Goal: Check status: Check status

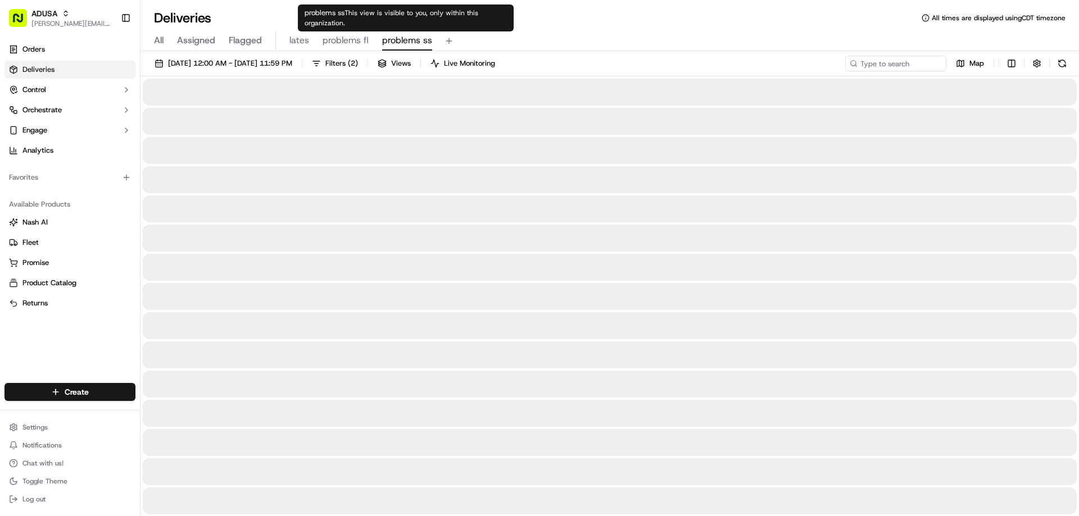
click at [388, 40] on span "problems ss" at bounding box center [407, 40] width 50 height 13
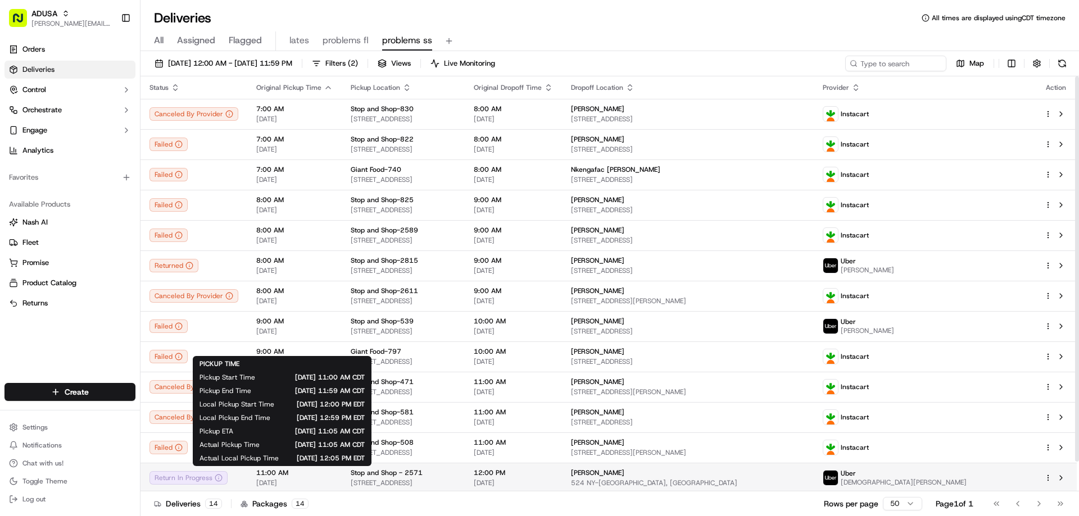
click at [276, 471] on span "11:00 AM" at bounding box center [294, 473] width 76 height 9
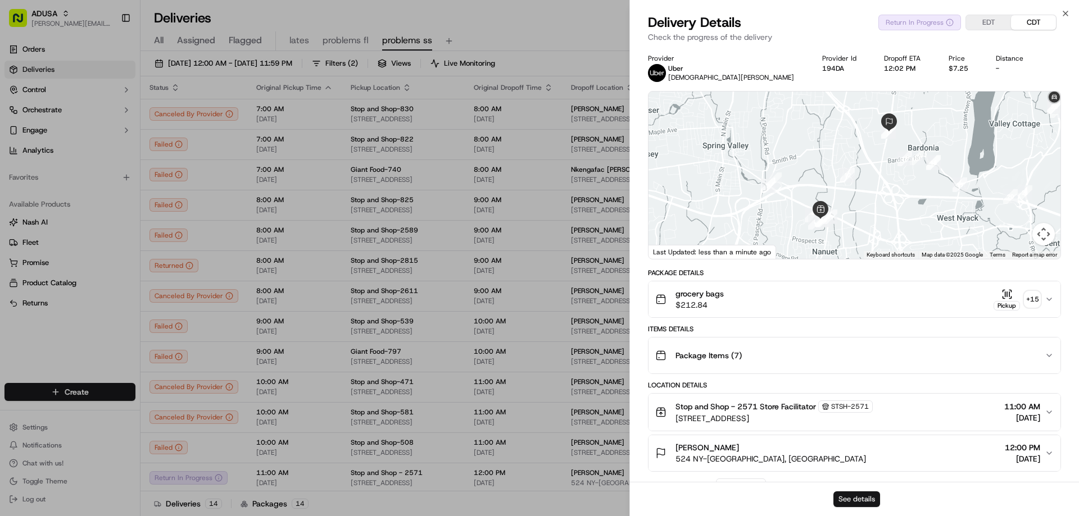
click at [839, 493] on button "See details" at bounding box center [856, 500] width 47 height 16
click at [1065, 10] on icon "button" at bounding box center [1065, 13] width 9 height 9
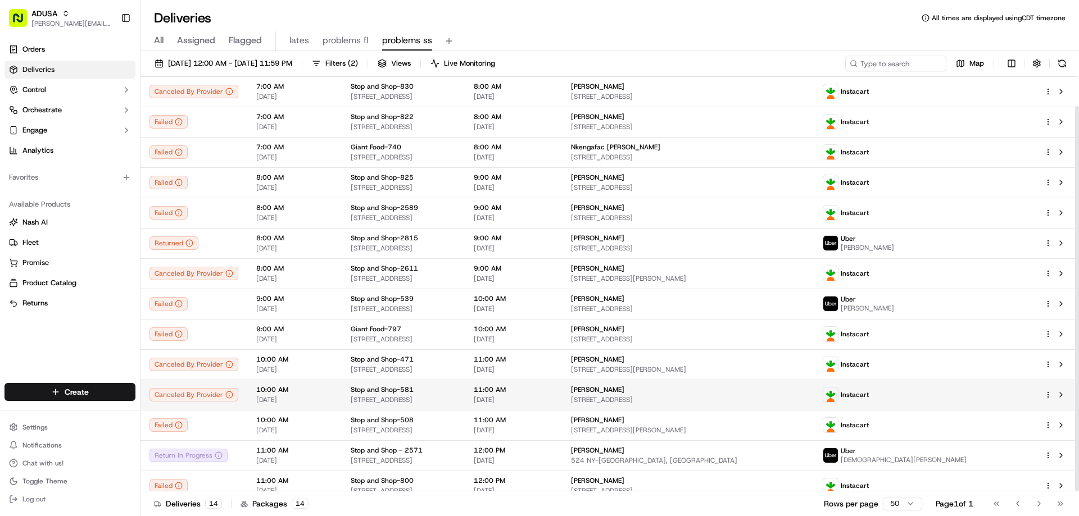
scroll to position [32, 0]
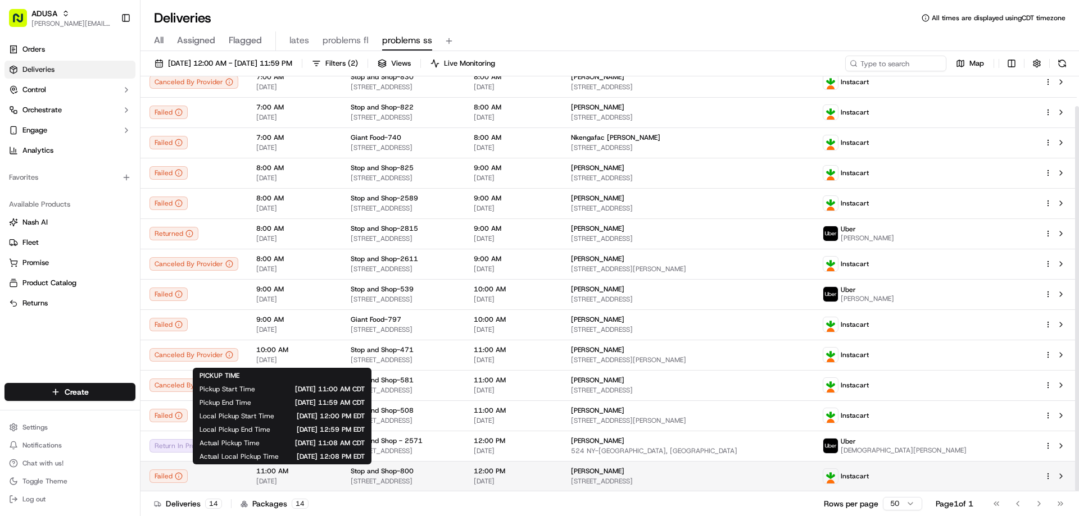
click at [284, 470] on span "11:00 AM" at bounding box center [294, 471] width 76 height 9
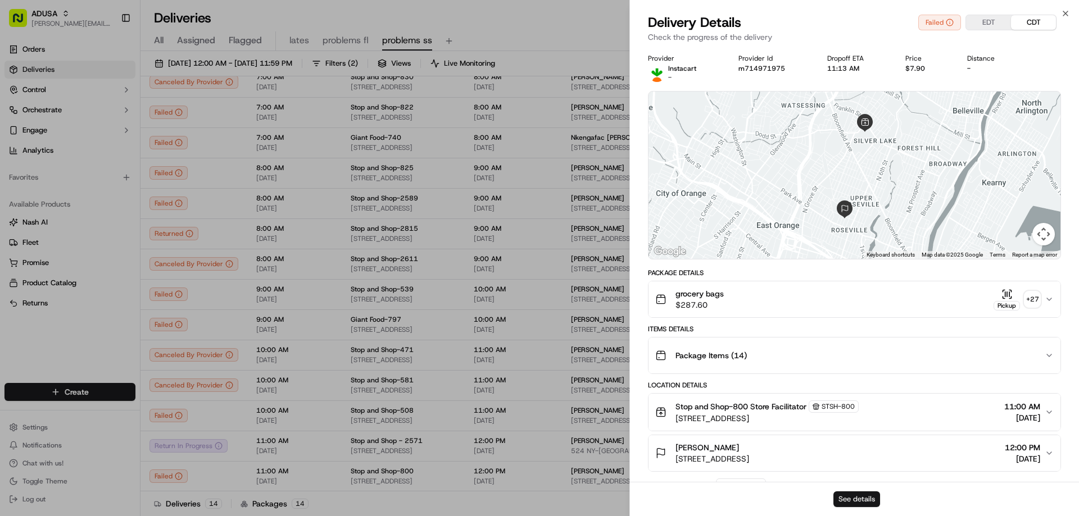
click at [857, 497] on button "See details" at bounding box center [856, 500] width 47 height 16
click at [849, 499] on button "See details" at bounding box center [856, 500] width 47 height 16
click at [1065, 12] on icon "button" at bounding box center [1065, 13] width 9 height 9
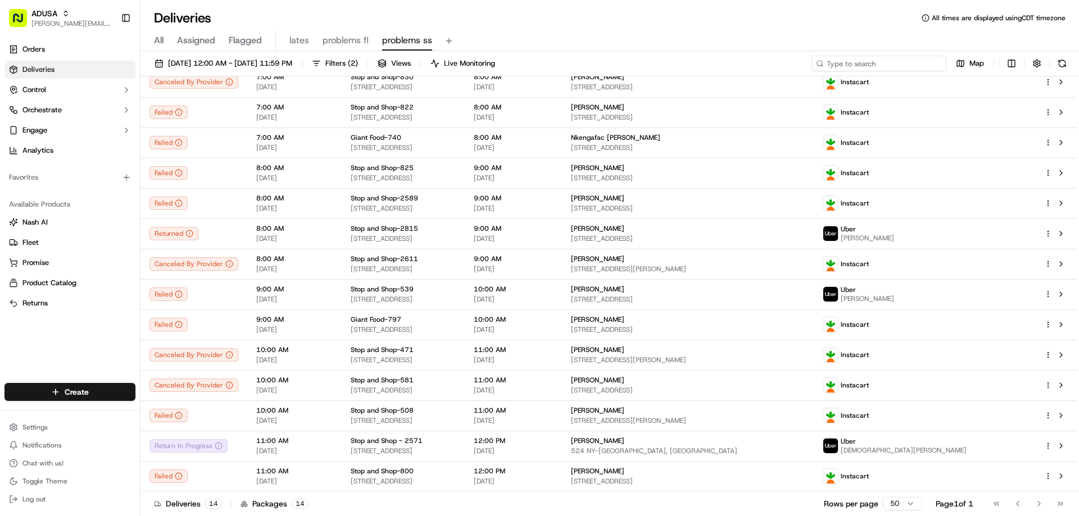
click at [883, 59] on input at bounding box center [878, 64] width 135 height 16
paste input "m707822766"
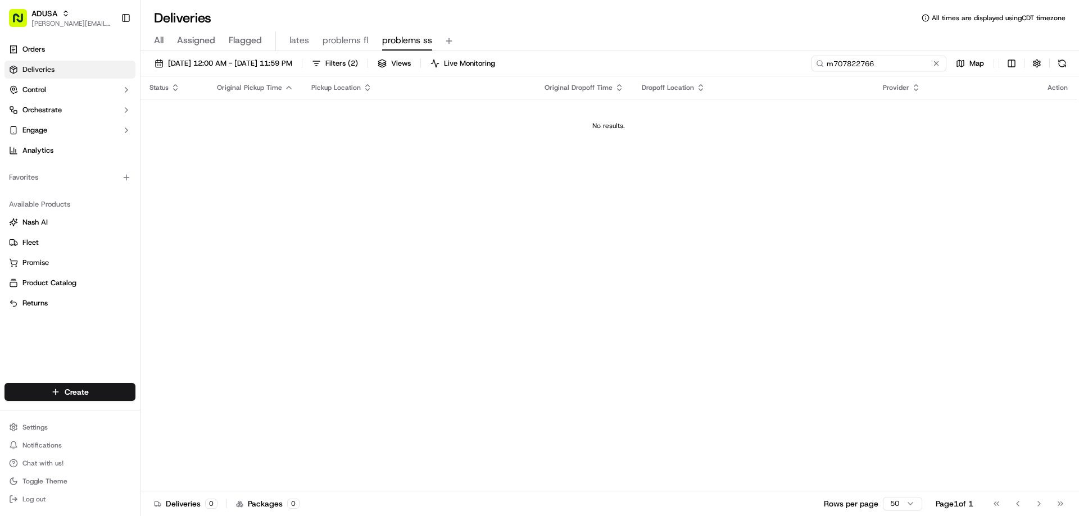
type input "m707822766"
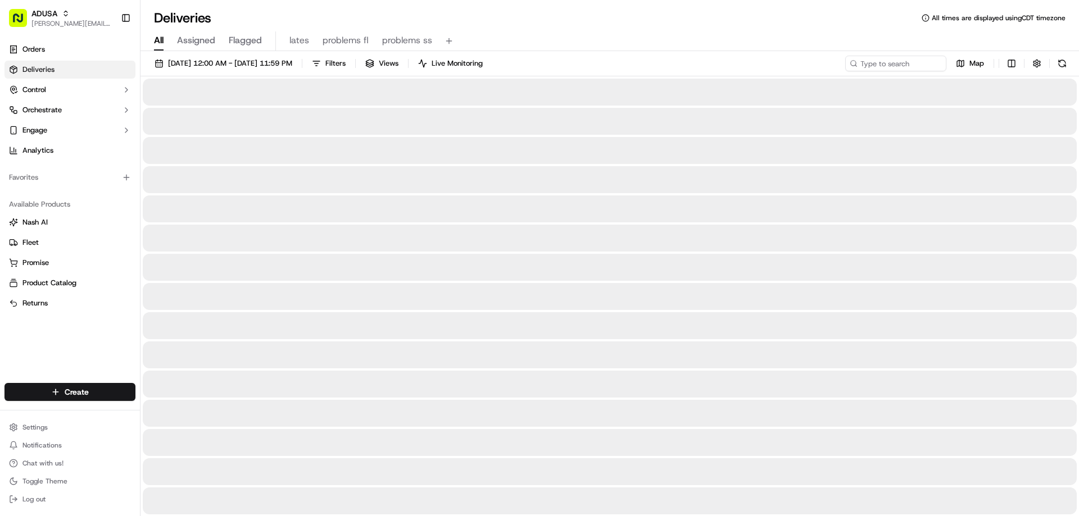
click at [157, 39] on span "All" at bounding box center [159, 40] width 10 height 13
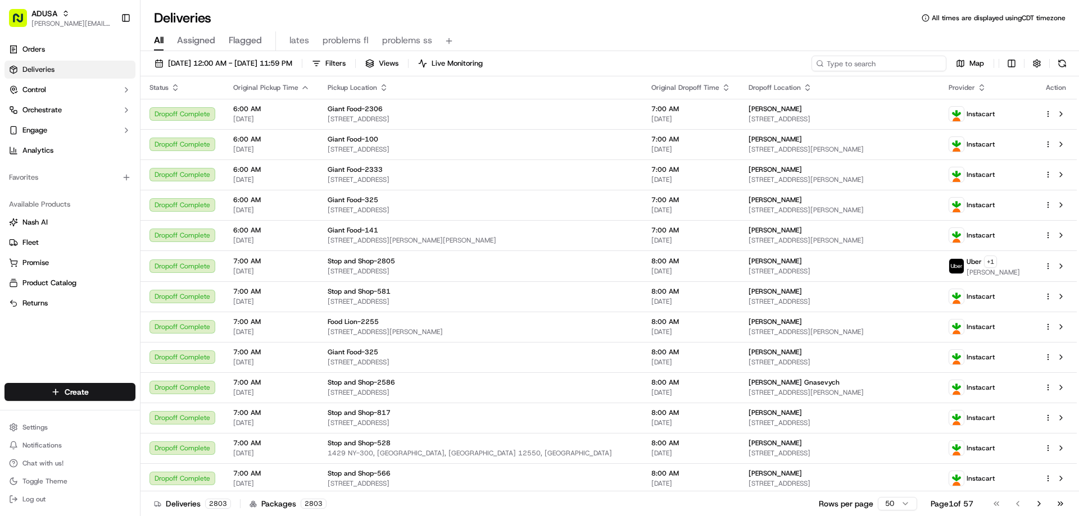
click at [866, 58] on input at bounding box center [878, 64] width 135 height 16
paste input "m707822766"
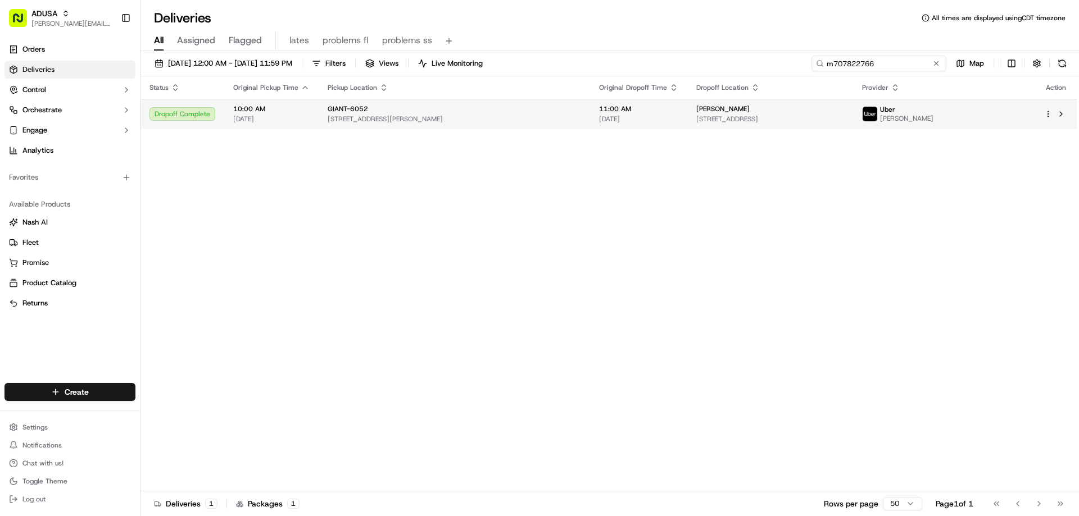
type input "m707822766"
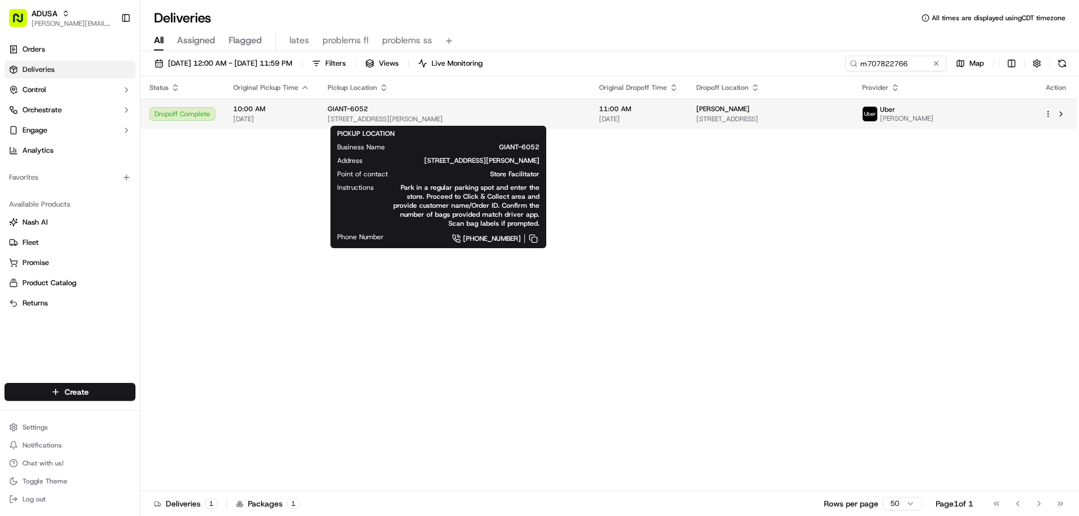
click at [406, 122] on span "[STREET_ADDRESS][PERSON_NAME]" at bounding box center [454, 119] width 253 height 9
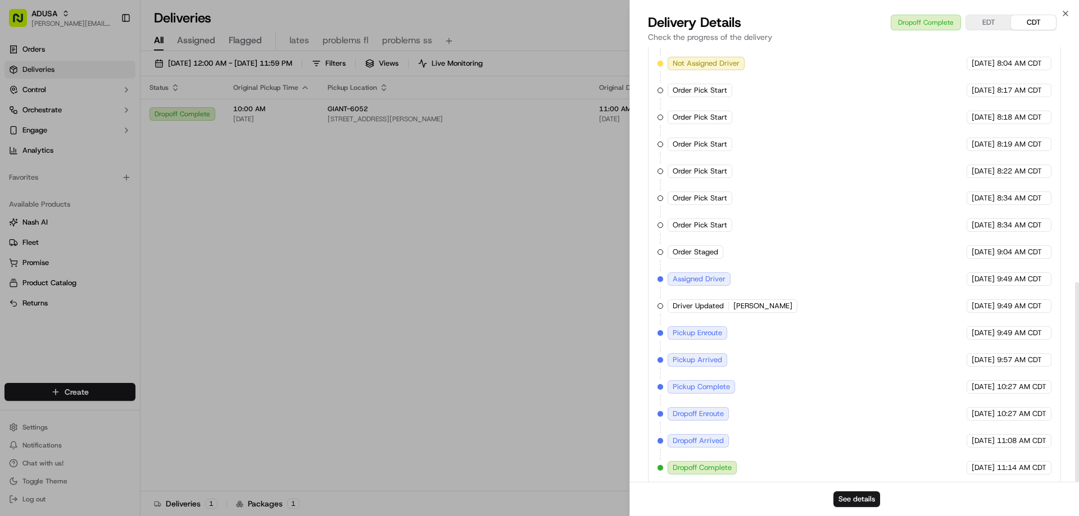
scroll to position [511, 0]
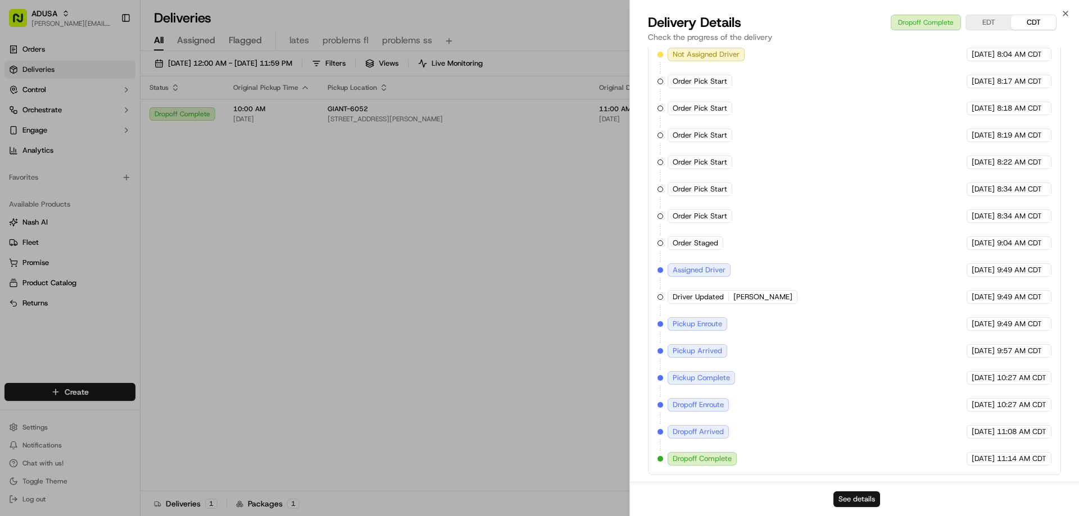
click at [870, 494] on button "See details" at bounding box center [856, 500] width 47 height 16
click at [1066, 12] on icon "button" at bounding box center [1065, 13] width 4 height 4
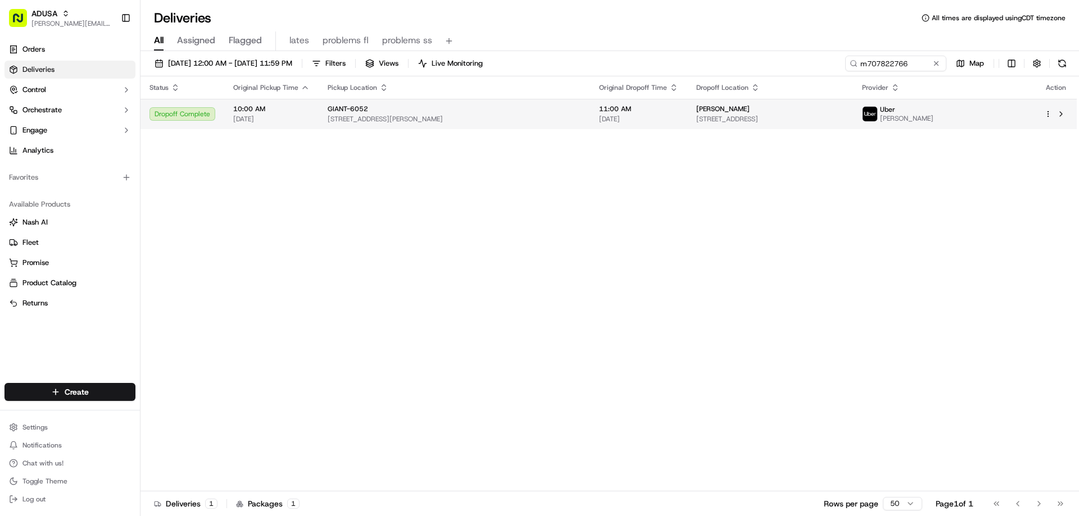
click at [406, 115] on span "[STREET_ADDRESS][PERSON_NAME]" at bounding box center [454, 119] width 253 height 9
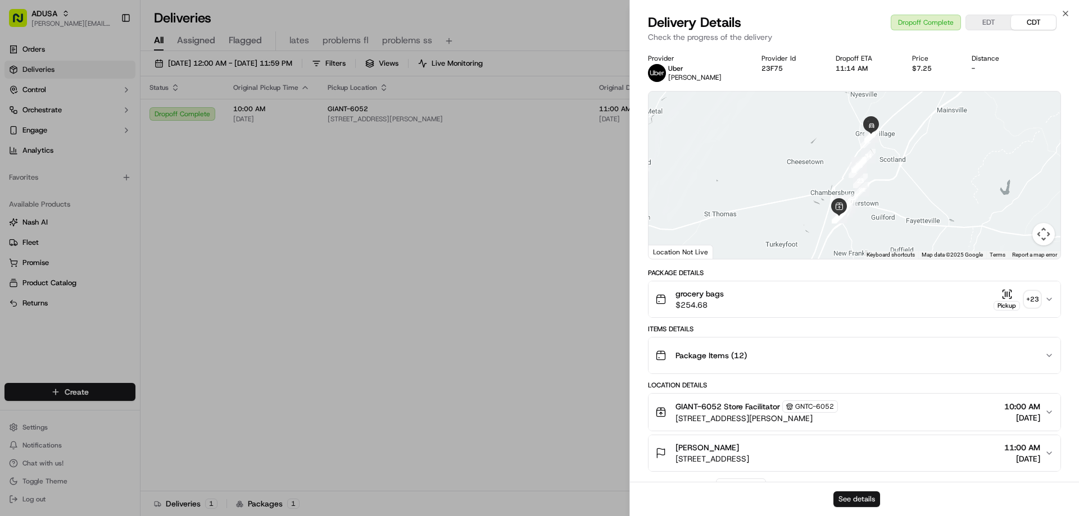
click at [872, 498] on button "See details" at bounding box center [856, 500] width 47 height 16
click at [1065, 11] on icon "button" at bounding box center [1065, 13] width 9 height 9
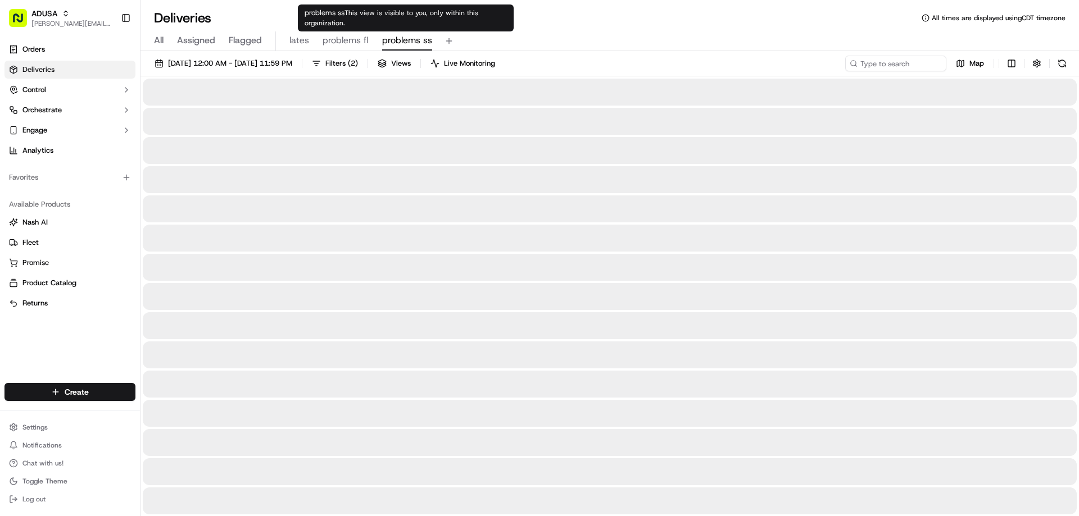
click at [385, 44] on span "problems ss" at bounding box center [407, 40] width 50 height 13
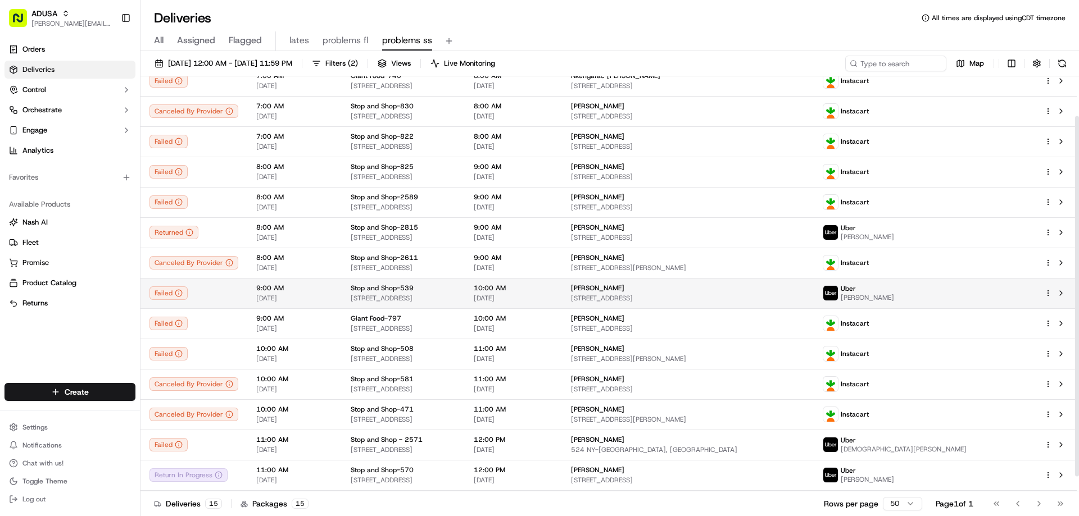
scroll to position [62, 0]
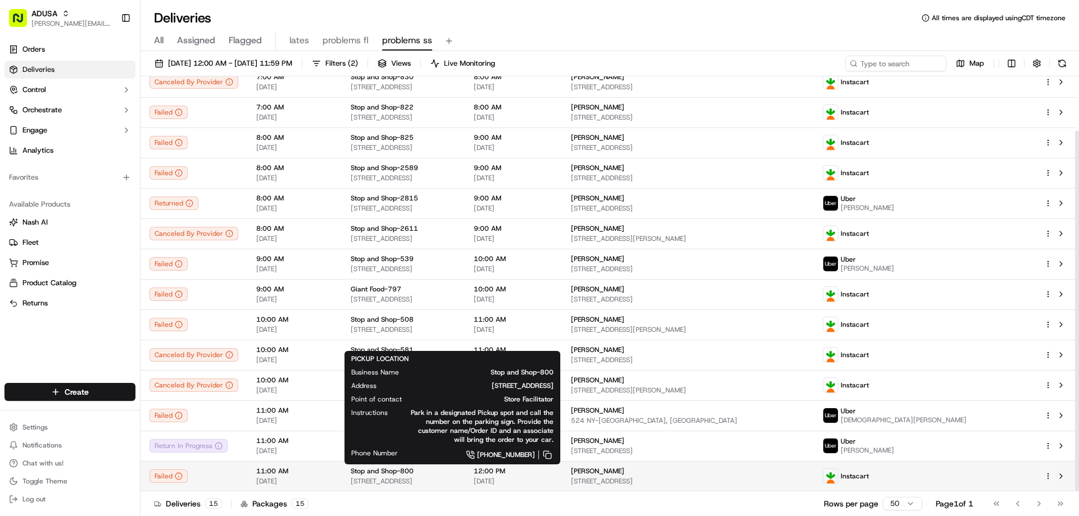
click at [456, 472] on div "Stop and Shop-800" at bounding box center [403, 471] width 105 height 9
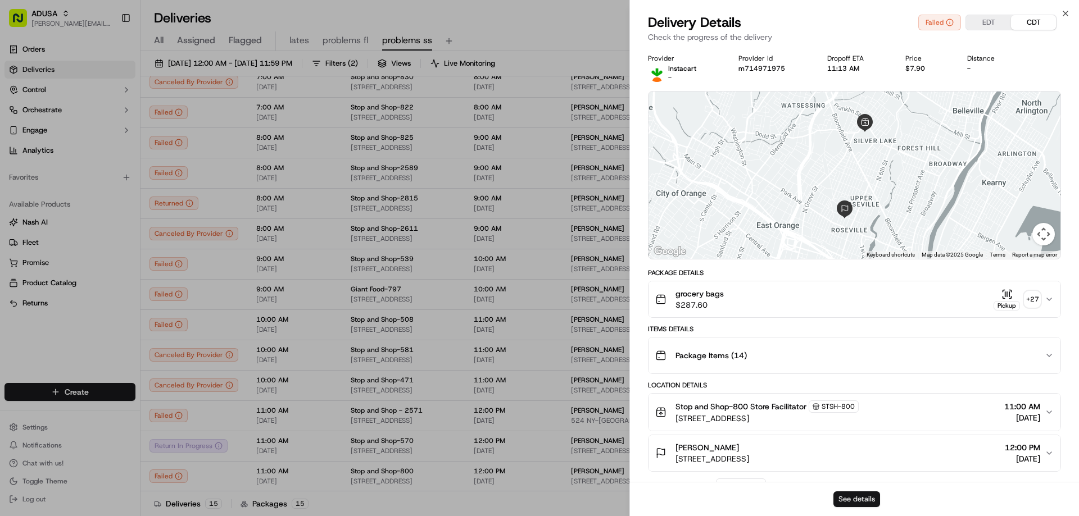
click at [859, 495] on button "See details" at bounding box center [856, 500] width 47 height 16
click at [1066, 15] on icon "button" at bounding box center [1065, 13] width 4 height 4
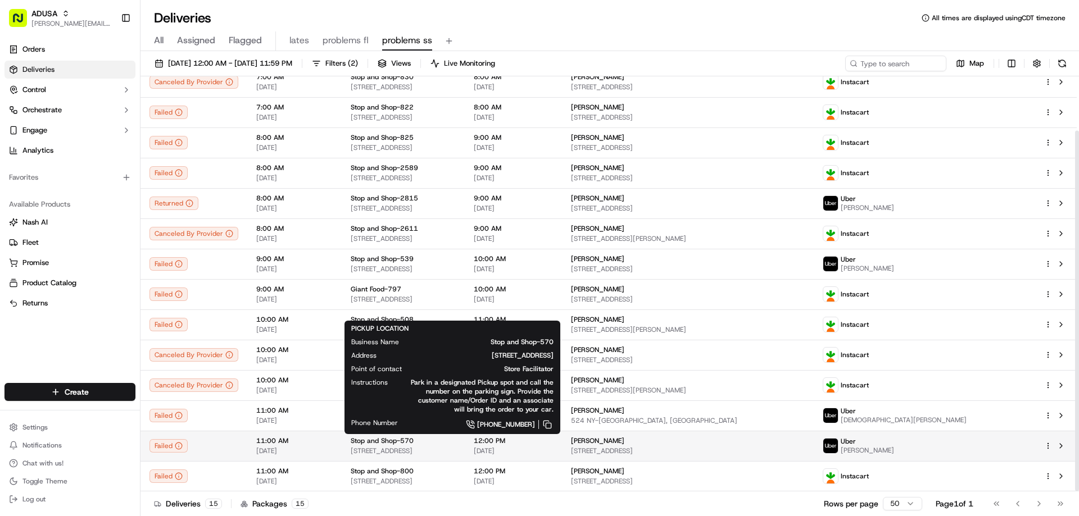
click at [456, 442] on div "Stop and Shop-570" at bounding box center [403, 440] width 105 height 9
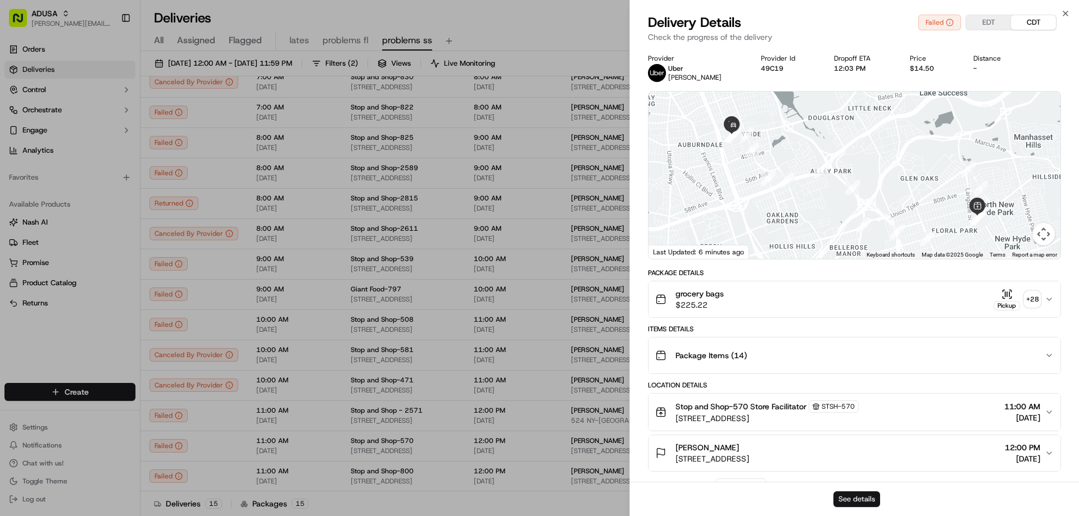
click at [846, 502] on button "See details" at bounding box center [856, 500] width 47 height 16
click at [1064, 15] on icon "button" at bounding box center [1065, 13] width 9 height 9
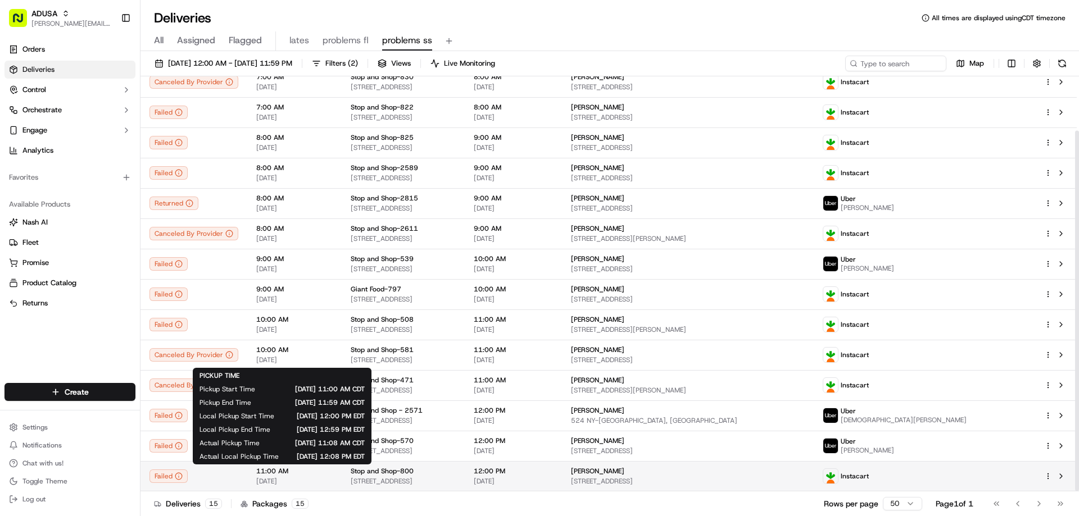
click at [290, 471] on span "11:00 AM" at bounding box center [294, 471] width 76 height 9
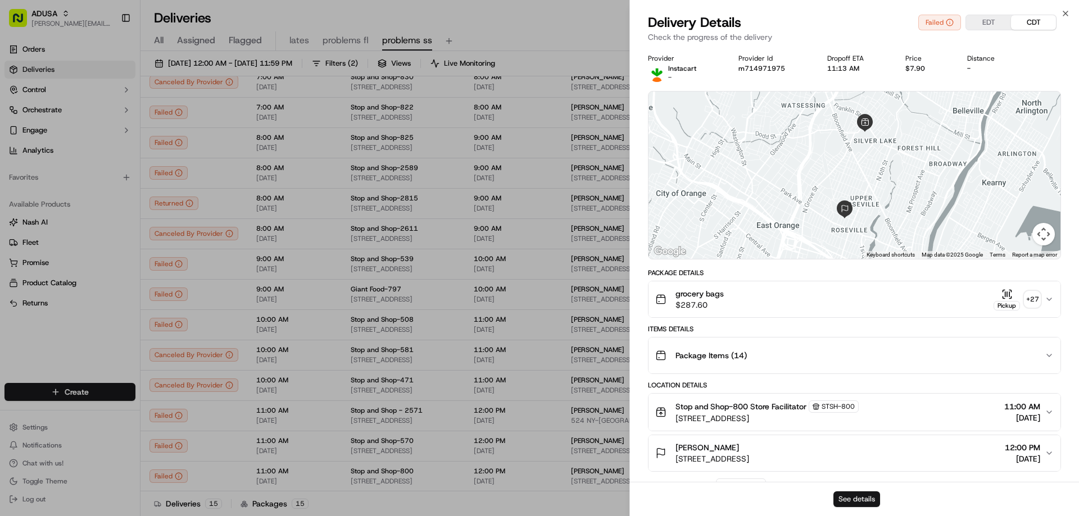
click at [861, 494] on button "See details" at bounding box center [856, 500] width 47 height 16
click at [1063, 14] on icon "button" at bounding box center [1065, 13] width 9 height 9
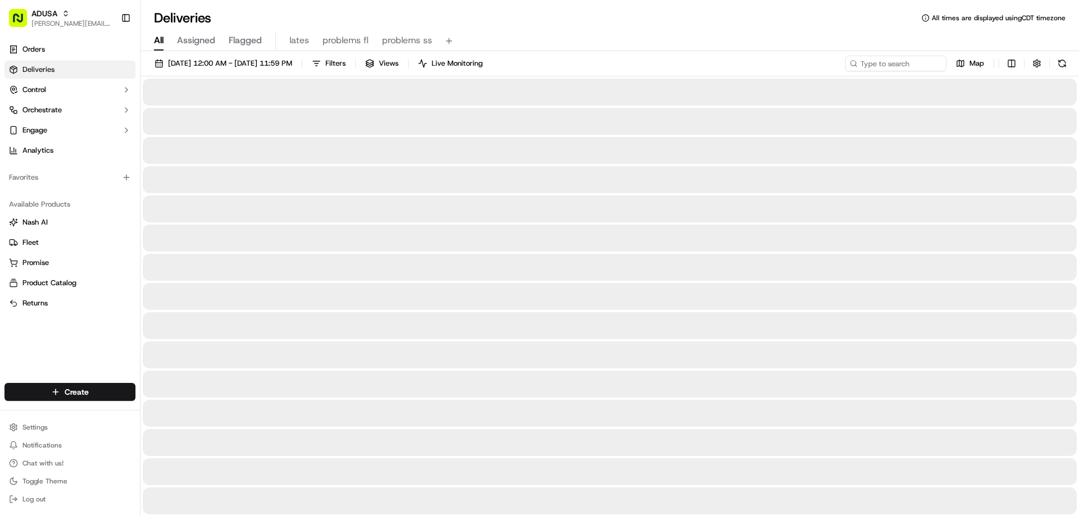
click at [157, 36] on span "All" at bounding box center [159, 40] width 10 height 13
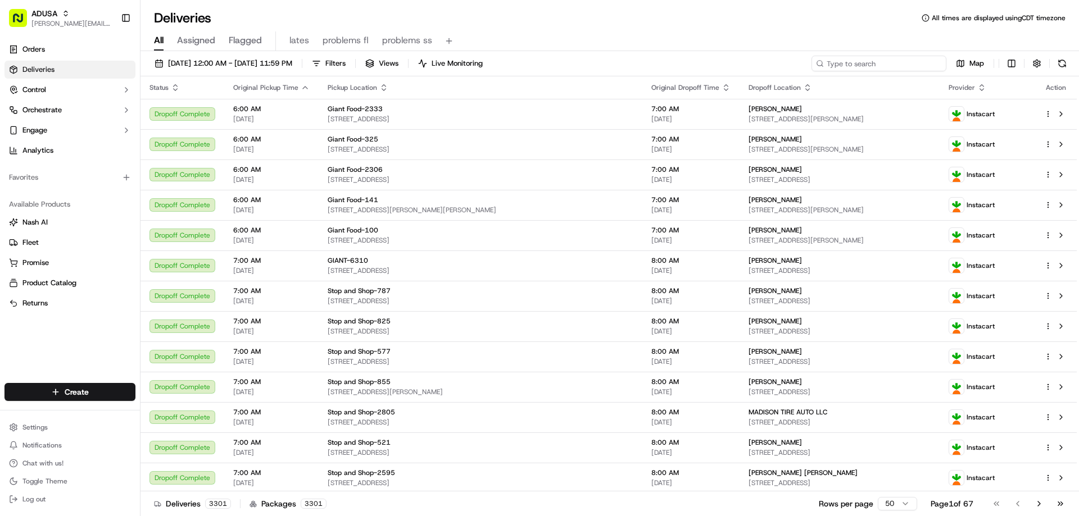
click at [871, 69] on input at bounding box center [878, 64] width 135 height 16
paste input "m715825226"
type input "m715825226"
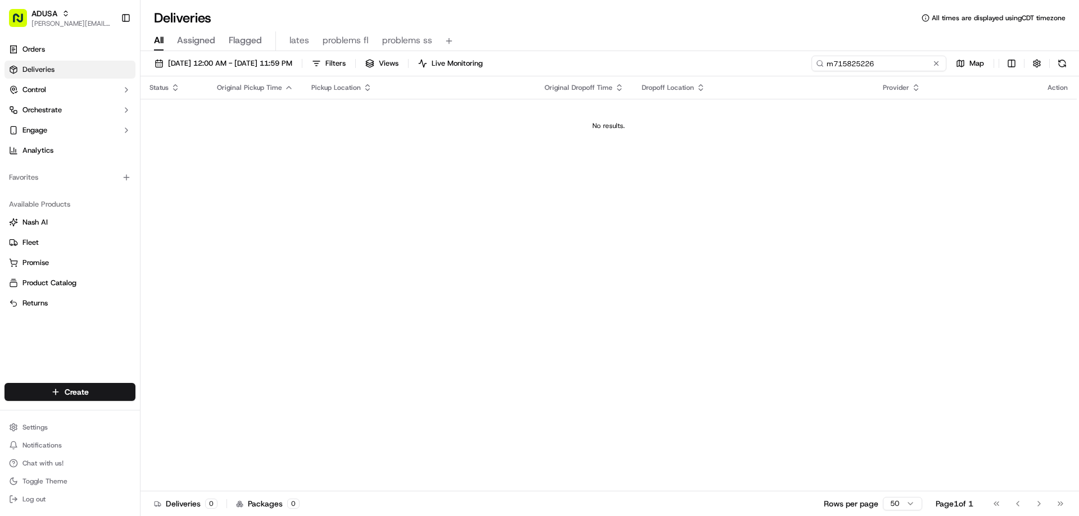
drag, startPoint x: 880, startPoint y: 67, endPoint x: 823, endPoint y: 58, distance: 57.4
click at [823, 58] on input "m715825226" at bounding box center [878, 64] width 135 height 16
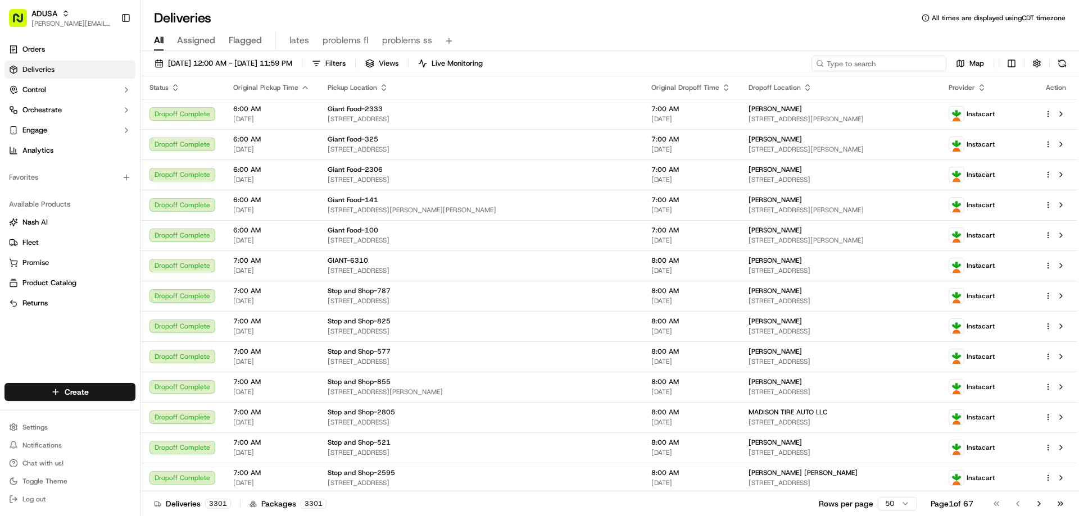
click at [860, 63] on input at bounding box center [878, 64] width 135 height 16
paste input "m715825226"
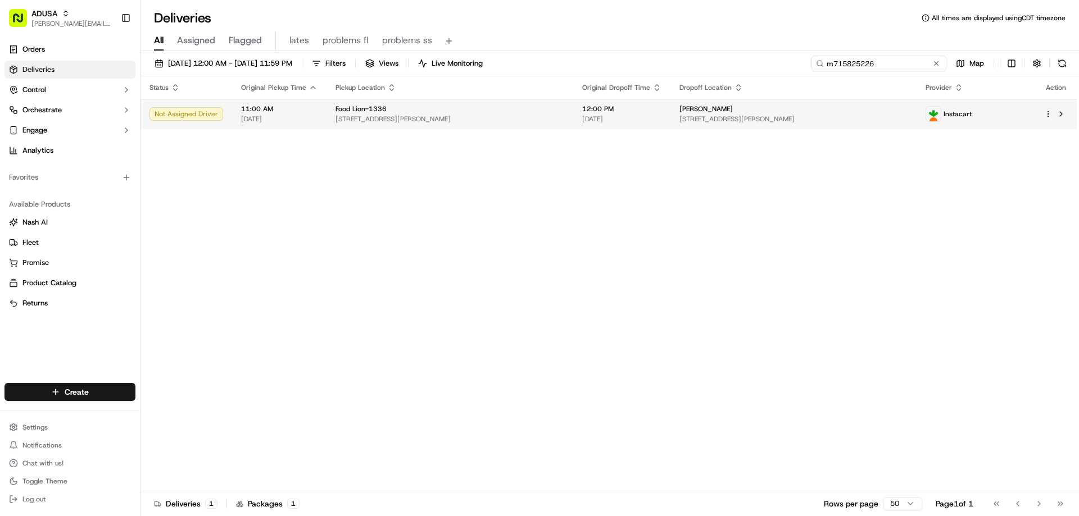
type input "m715825226"
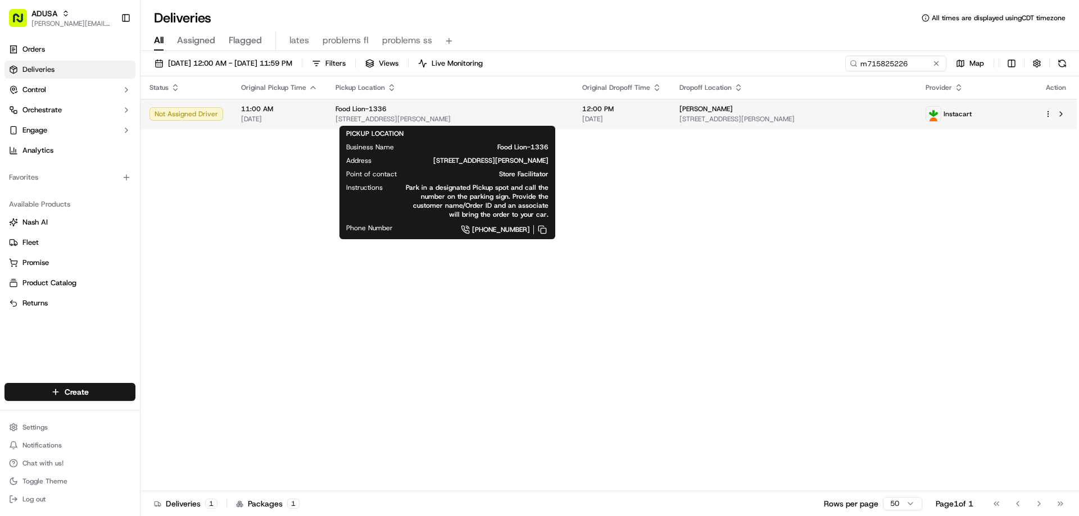
click at [406, 113] on div "Food Lion-1336" at bounding box center [449, 108] width 229 height 9
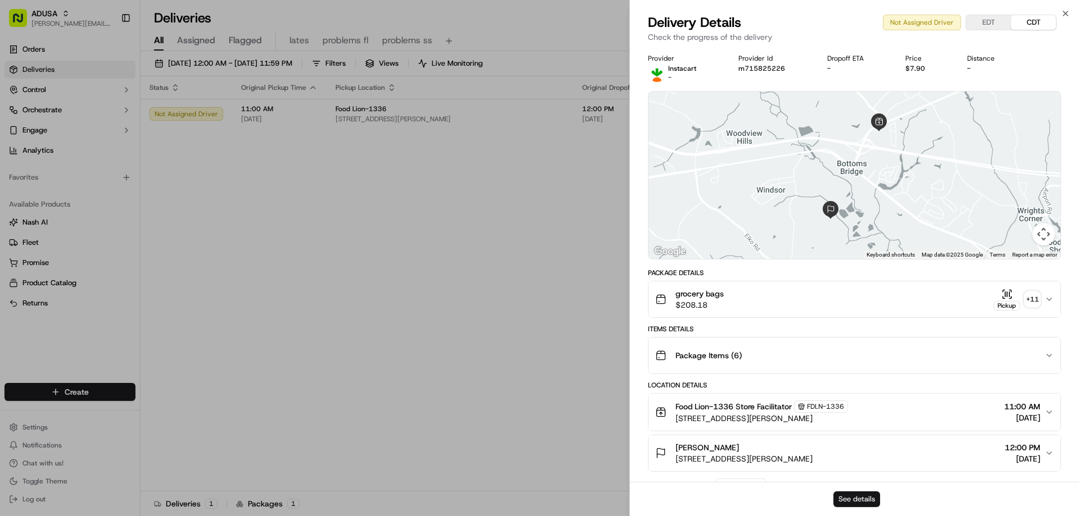
click at [843, 496] on button "See details" at bounding box center [856, 500] width 47 height 16
click at [1022, 59] on div "Provider Instacart - Provider Id m715825226 Dropoff ETA - Price $7.90 Distance -" at bounding box center [854, 68] width 413 height 28
click at [842, 325] on div "Items Details" at bounding box center [854, 329] width 413 height 9
click at [854, 498] on button "See details" at bounding box center [856, 500] width 47 height 16
click at [1066, 11] on icon "button" at bounding box center [1065, 13] width 9 height 9
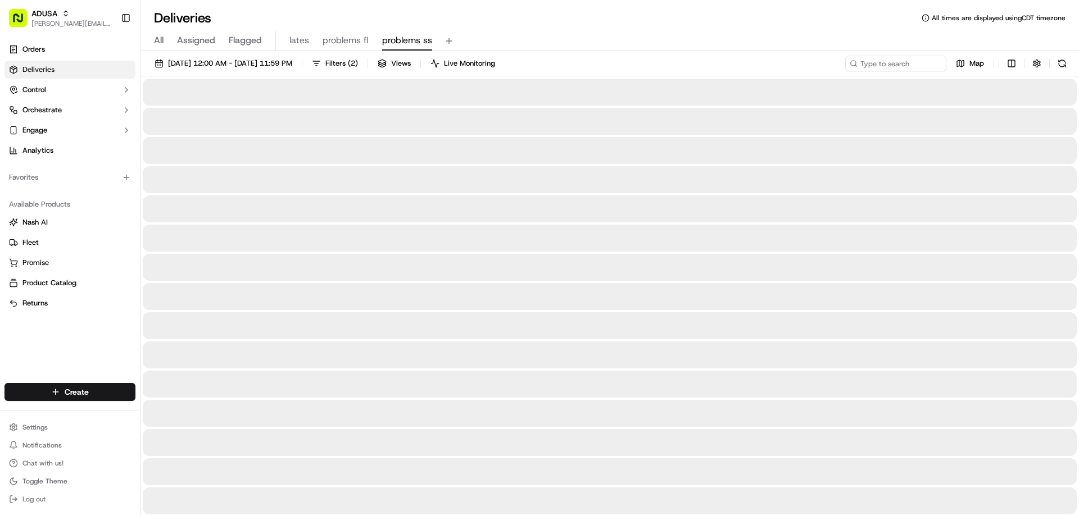
click at [401, 43] on span "problems ss" at bounding box center [407, 40] width 50 height 13
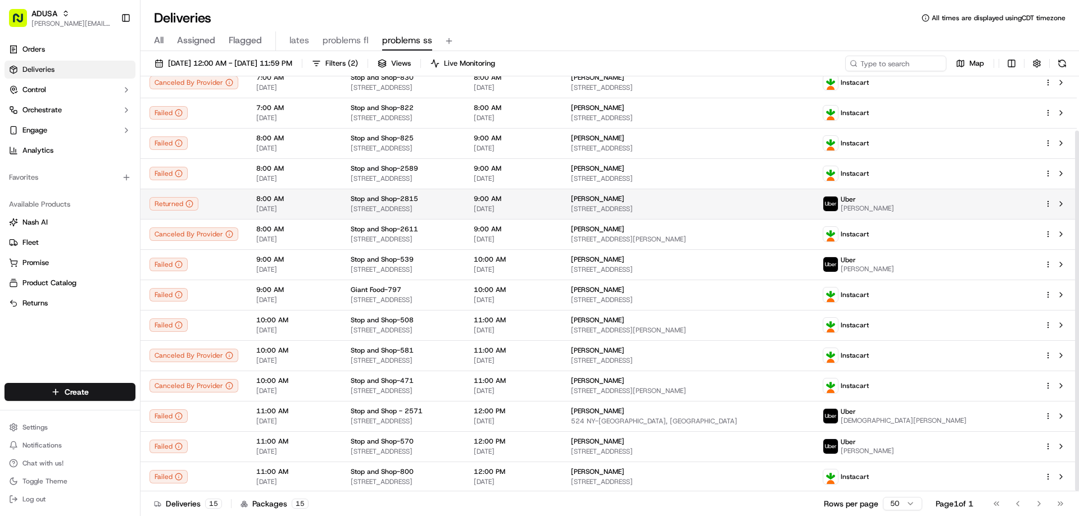
scroll to position [62, 0]
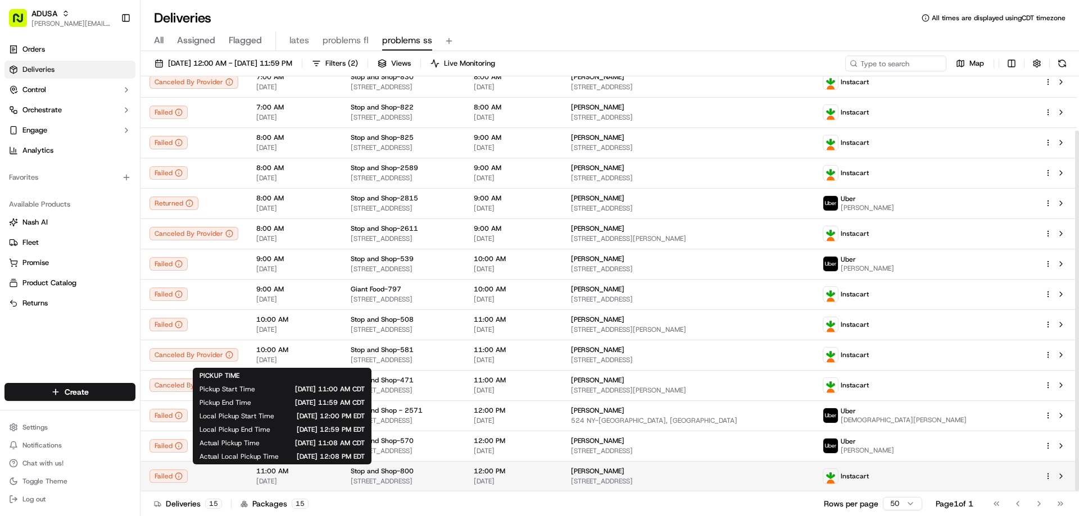
click at [297, 483] on span "[DATE]" at bounding box center [294, 481] width 76 height 9
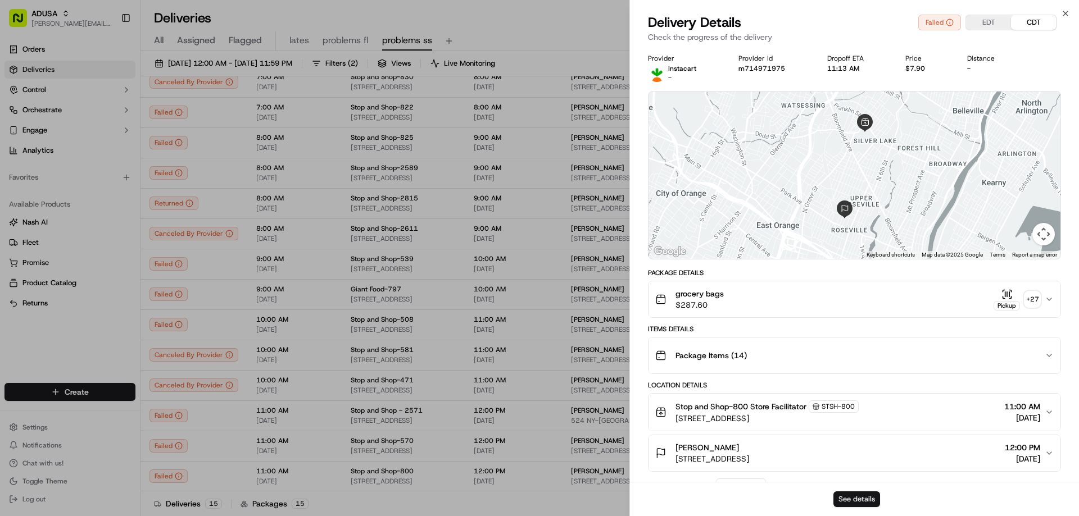
click at [858, 497] on button "See details" at bounding box center [856, 500] width 47 height 16
click at [847, 495] on button "See details" at bounding box center [856, 500] width 47 height 16
click at [1067, 12] on icon "button" at bounding box center [1065, 13] width 4 height 4
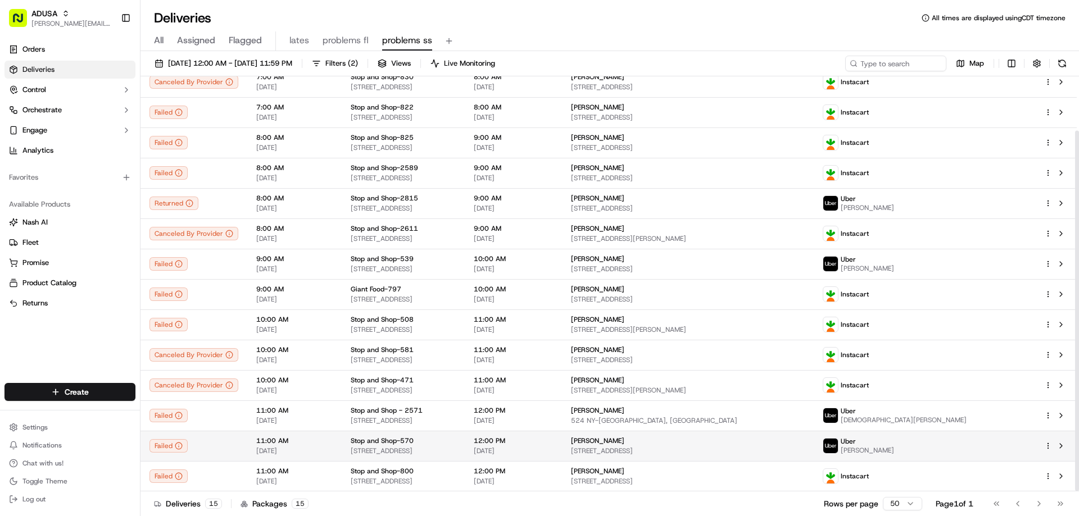
click at [430, 433] on td "Stop and Shop-[GEOGRAPHIC_DATA][STREET_ADDRESS]" at bounding box center [403, 446] width 123 height 30
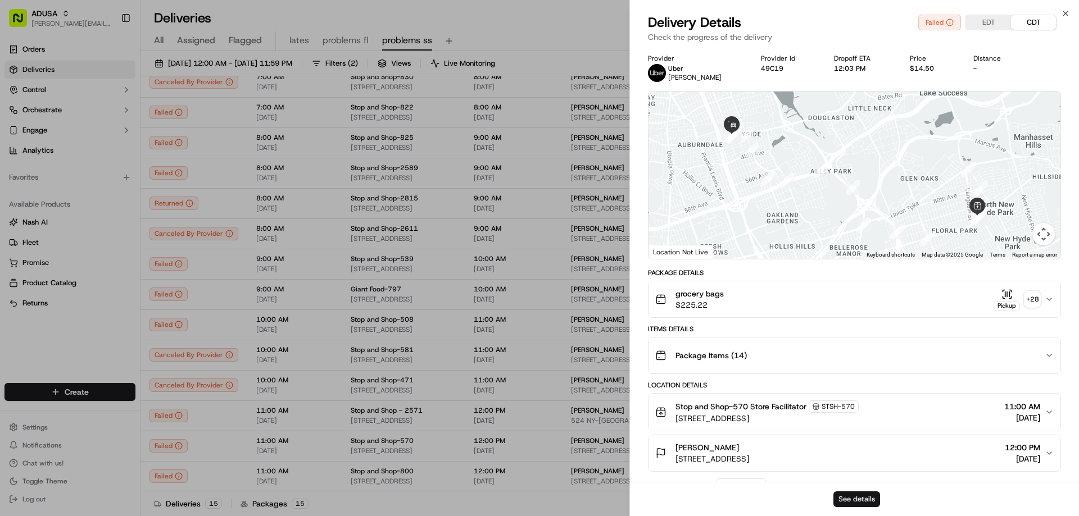
click at [851, 497] on button "See details" at bounding box center [856, 500] width 47 height 16
click at [1065, 15] on icon "button" at bounding box center [1065, 13] width 9 height 9
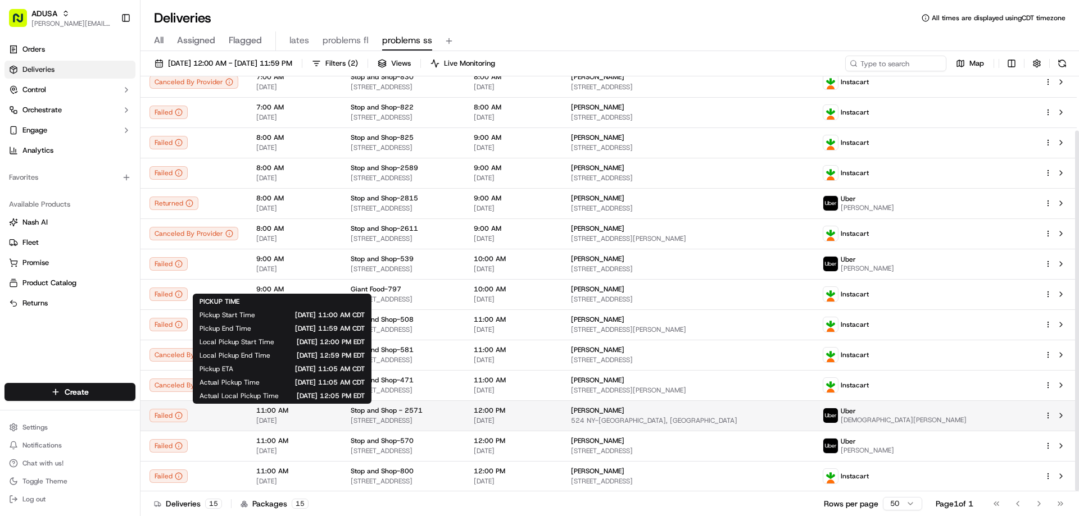
click at [326, 408] on span "11:00 AM" at bounding box center [294, 410] width 76 height 9
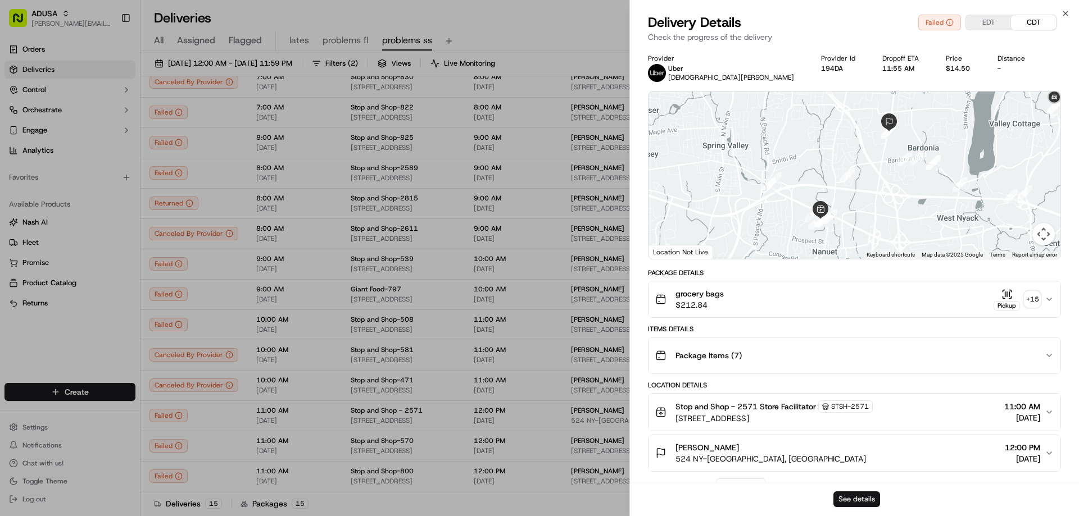
click at [854, 497] on button "See details" at bounding box center [856, 500] width 47 height 16
click at [1063, 14] on icon "button" at bounding box center [1065, 13] width 9 height 9
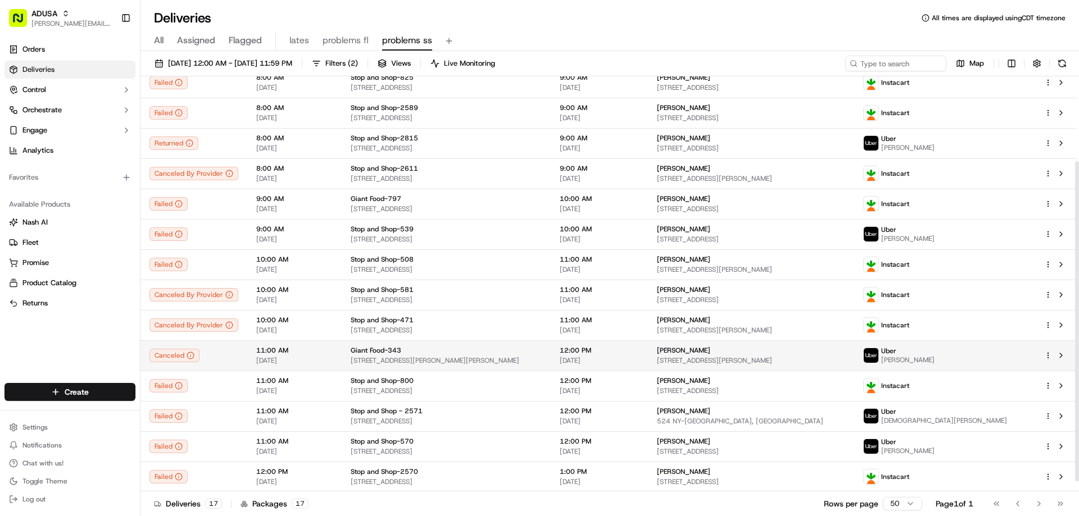
scroll to position [123, 0]
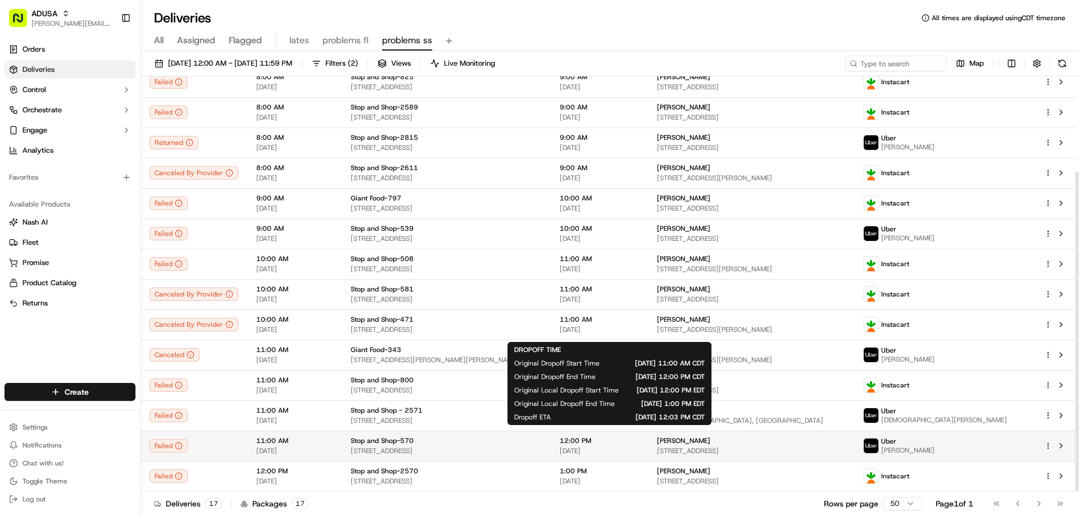
click at [600, 445] on span "12:00 PM" at bounding box center [599, 440] width 79 height 9
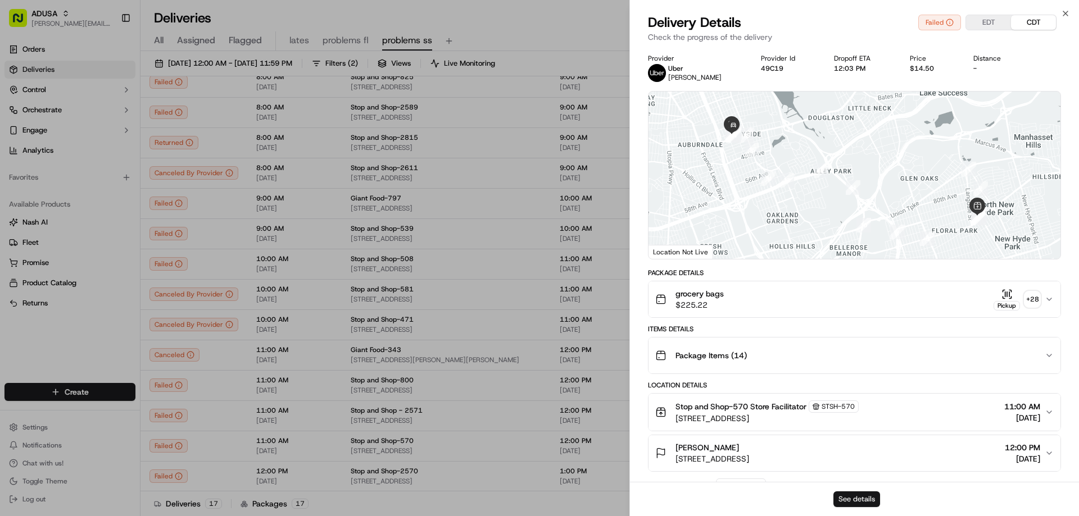
click at [848, 492] on button "See details" at bounding box center [856, 500] width 47 height 16
click at [1063, 11] on icon "button" at bounding box center [1065, 13] width 4 height 4
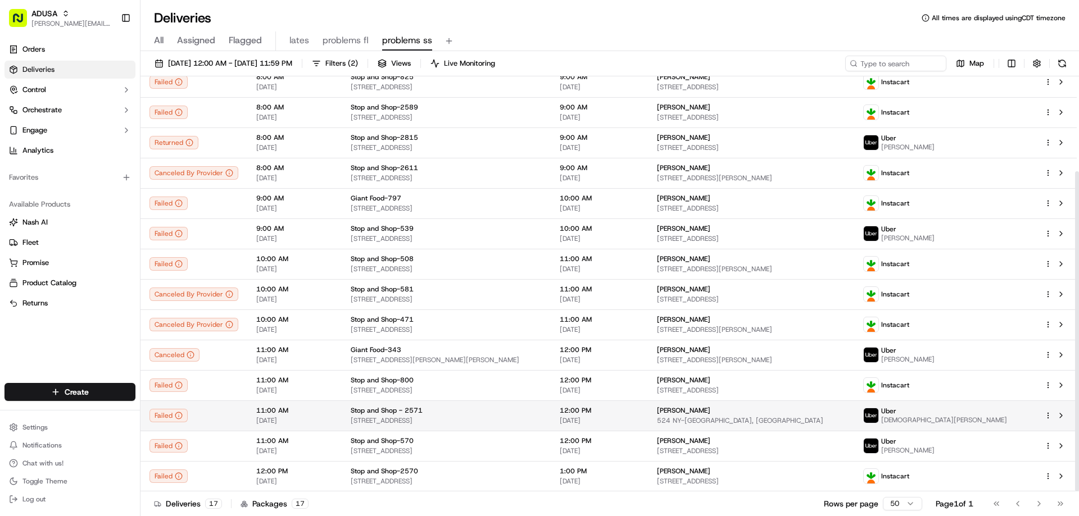
click at [264, 416] on span "[DATE]" at bounding box center [294, 420] width 76 height 9
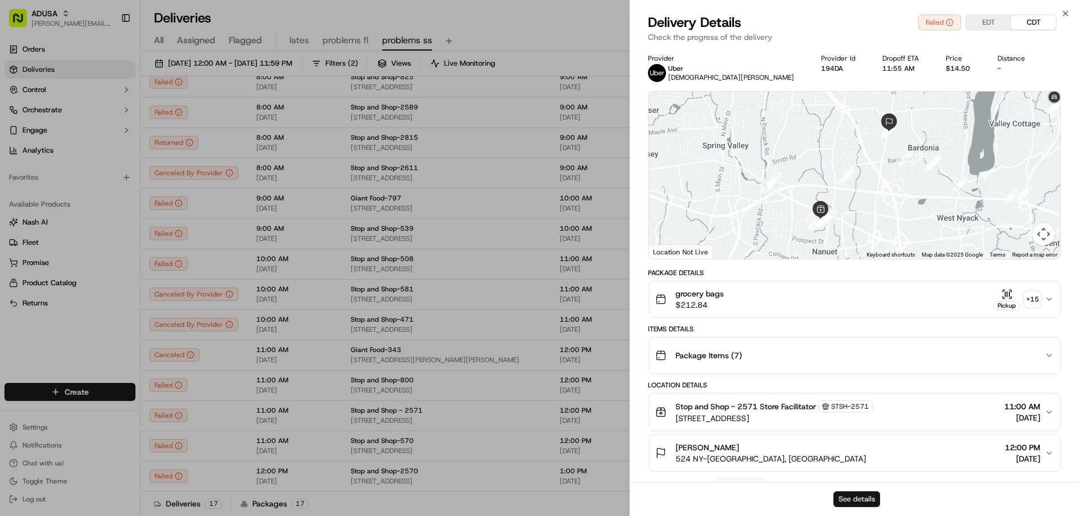
click at [857, 503] on button "See details" at bounding box center [856, 500] width 47 height 16
click at [1066, 11] on icon "button" at bounding box center [1065, 13] width 9 height 9
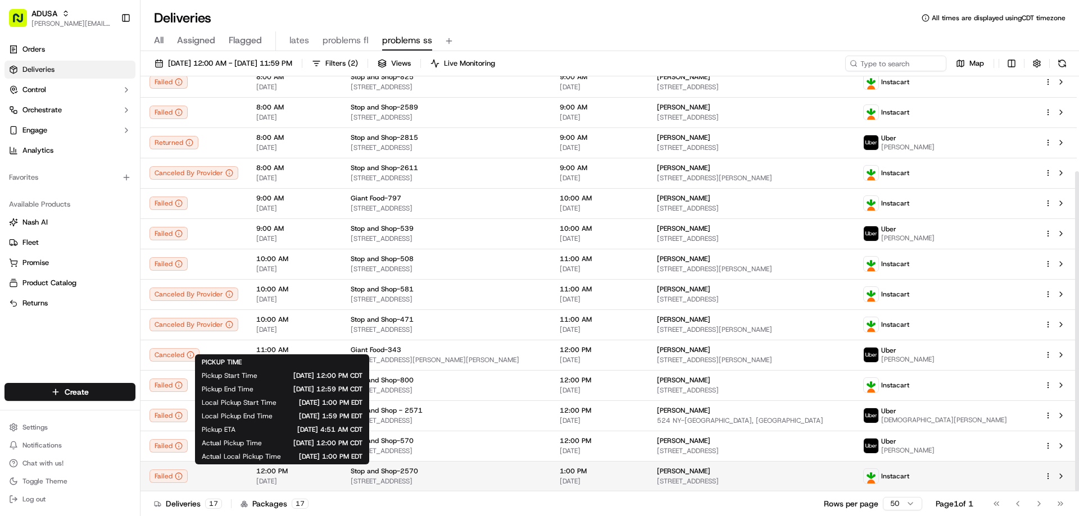
click at [278, 474] on span "12:00 PM" at bounding box center [294, 471] width 76 height 9
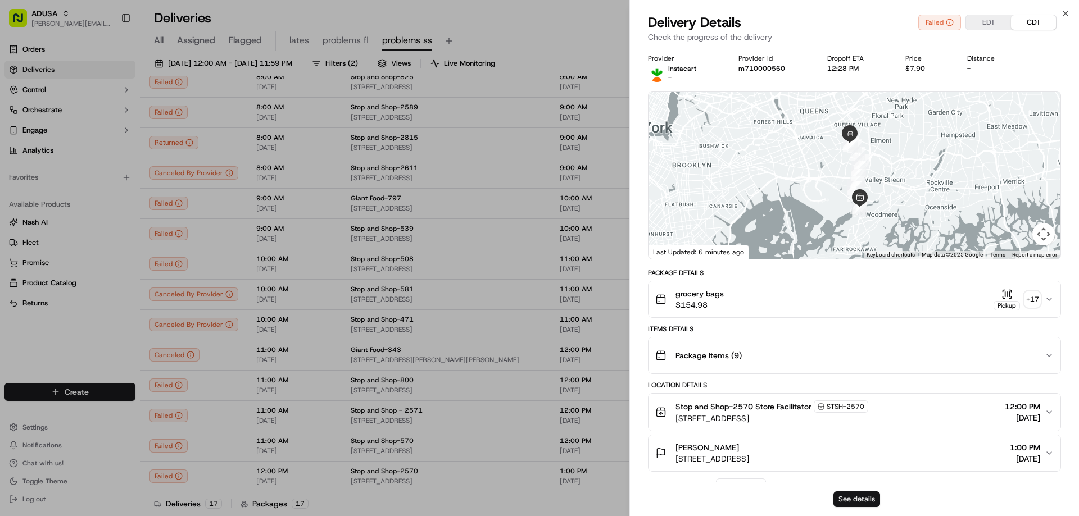
click at [860, 495] on button "See details" at bounding box center [856, 500] width 47 height 16
click at [1063, 15] on icon "button" at bounding box center [1065, 13] width 9 height 9
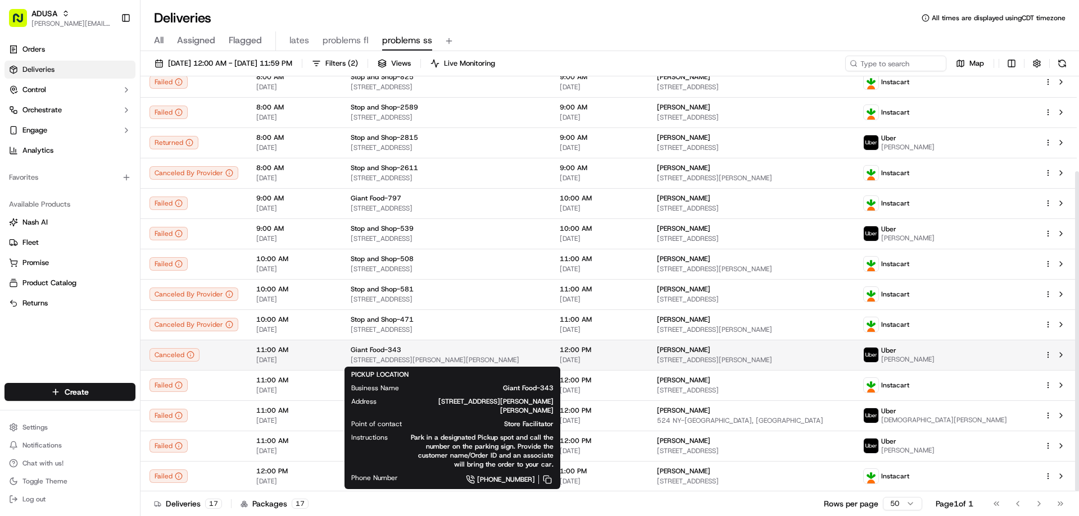
click at [447, 360] on span "[STREET_ADDRESS][PERSON_NAME][PERSON_NAME]" at bounding box center [446, 360] width 191 height 9
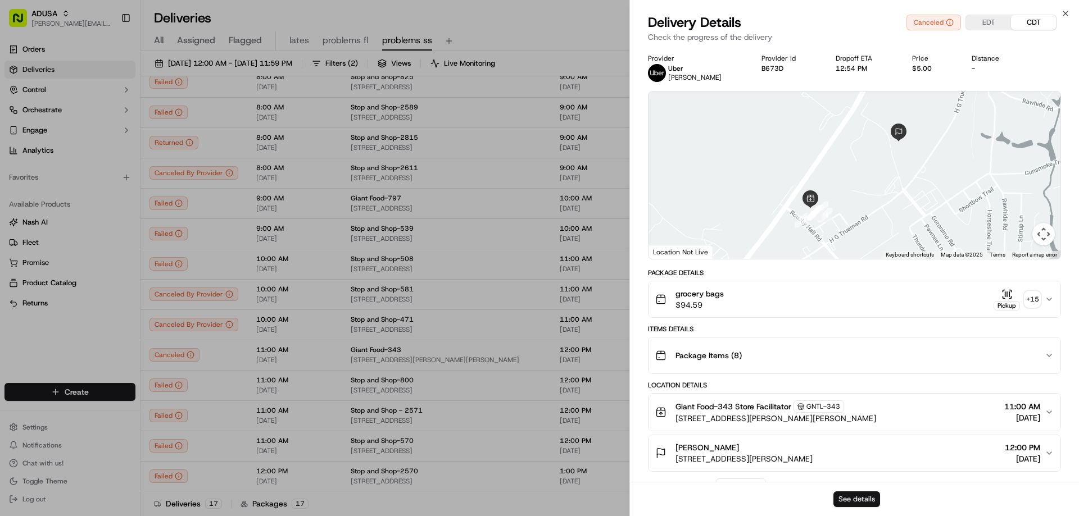
click at [853, 502] on button "See details" at bounding box center [856, 500] width 47 height 16
click at [1065, 14] on icon "button" at bounding box center [1065, 13] width 9 height 9
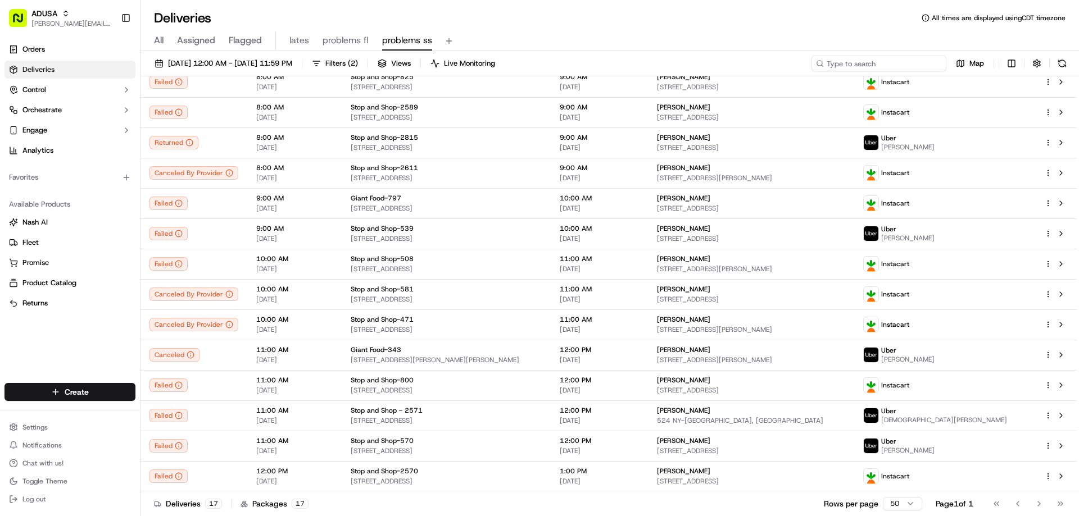
click at [906, 64] on input at bounding box center [878, 64] width 135 height 16
paste input "m712836431"
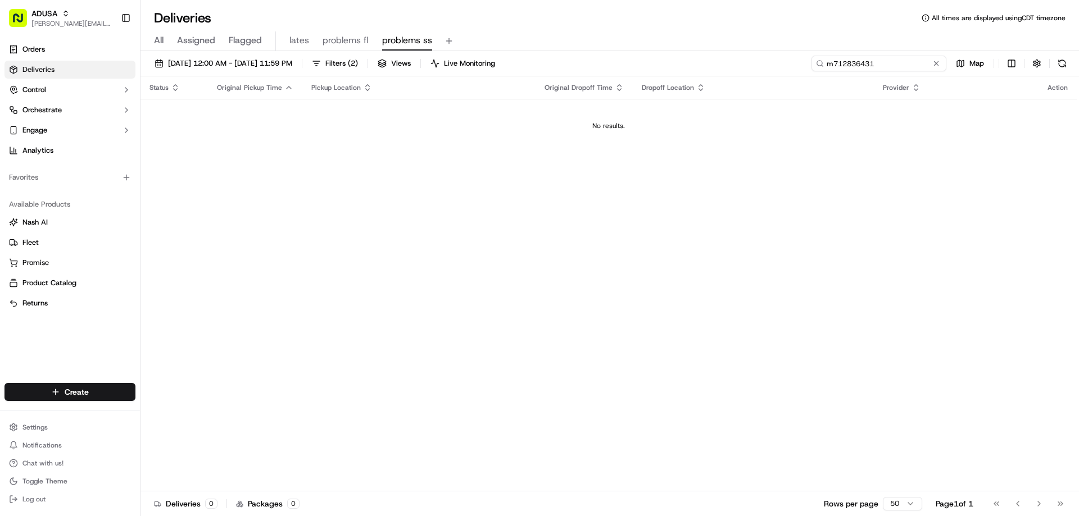
type input "m712836431"
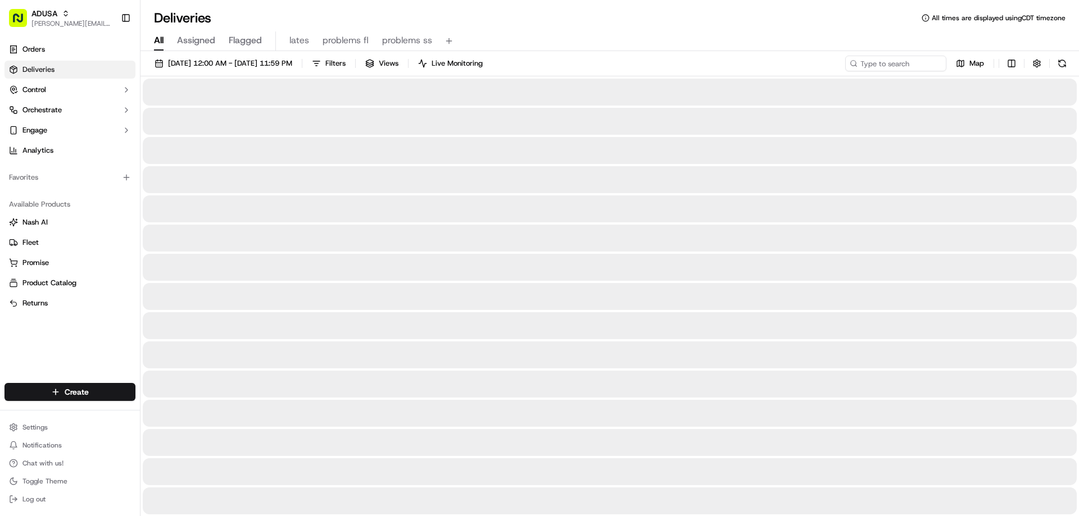
click at [156, 43] on span "All" at bounding box center [159, 40] width 10 height 13
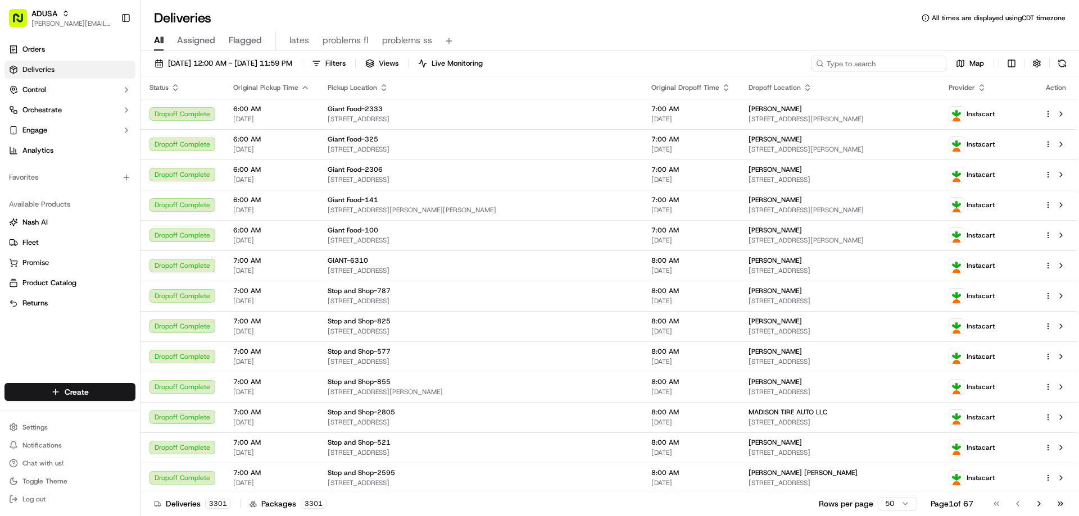
click at [868, 63] on input at bounding box center [878, 64] width 135 height 16
paste input "m712836431"
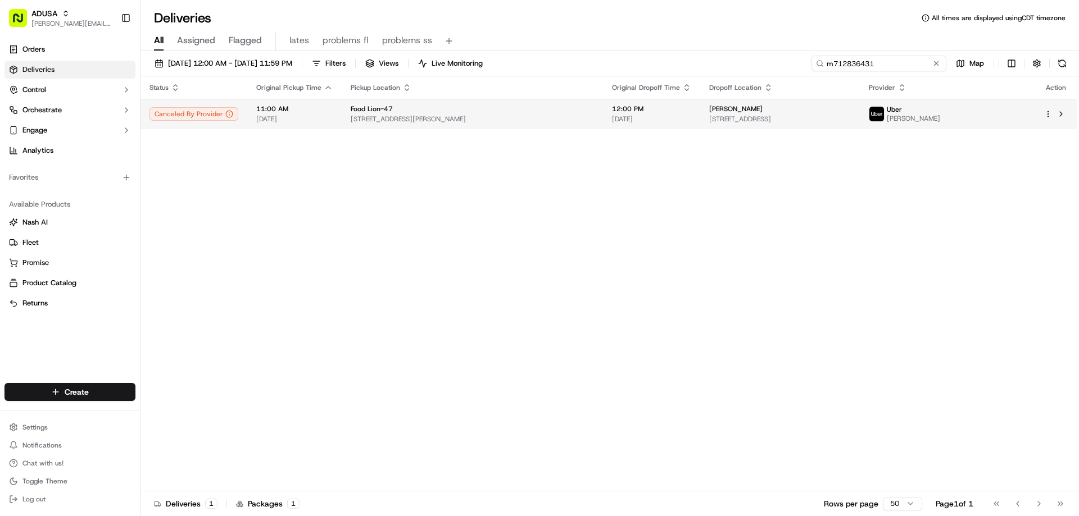
type input "m712836431"
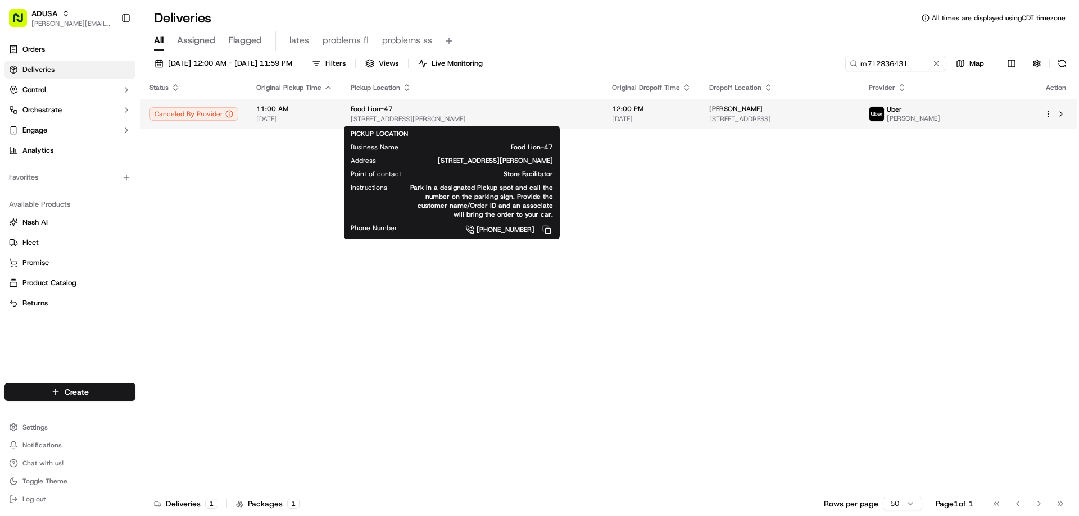
click at [365, 116] on span "[STREET_ADDRESS][PERSON_NAME]" at bounding box center [472, 119] width 243 height 9
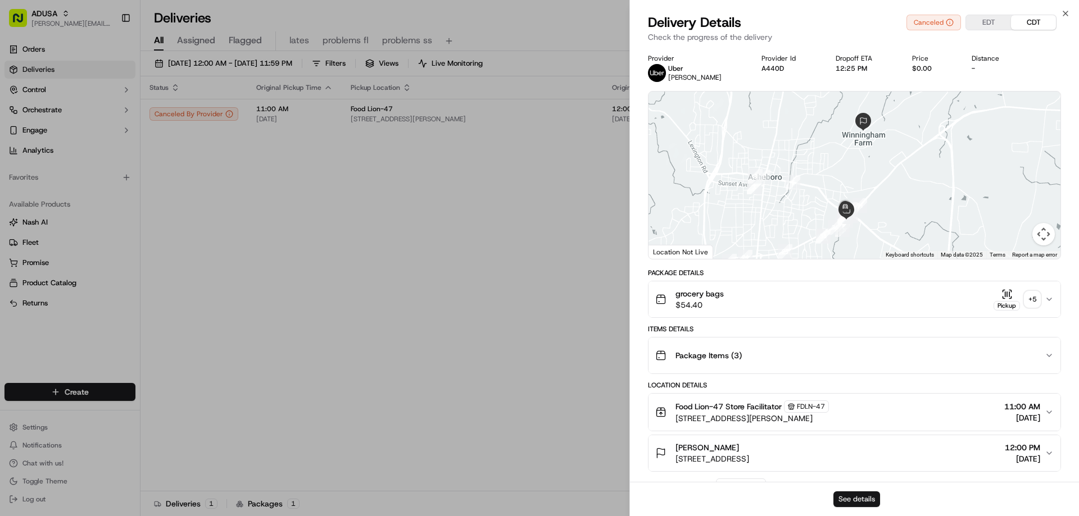
click at [854, 494] on button "See details" at bounding box center [856, 500] width 47 height 16
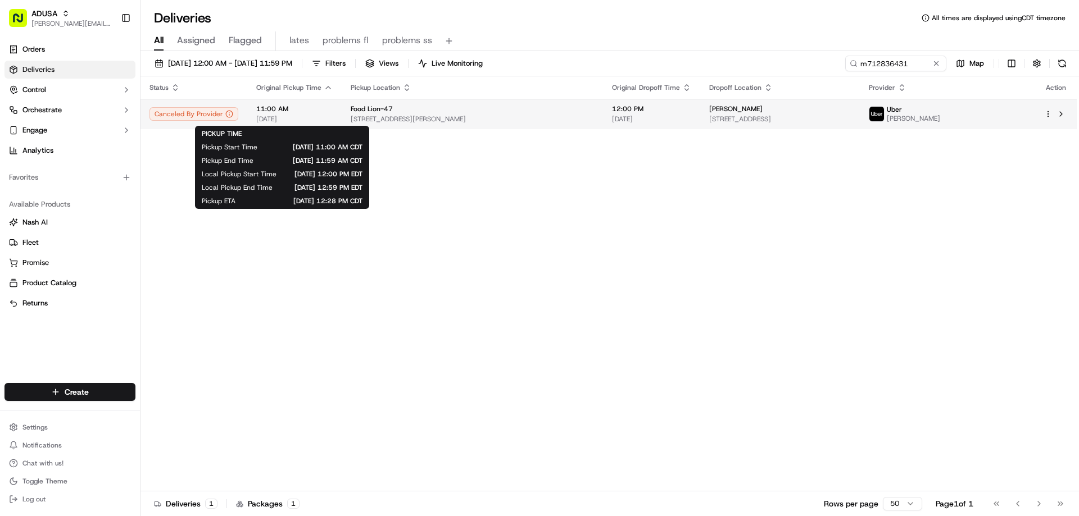
click at [256, 111] on span "11:00 AM" at bounding box center [294, 108] width 76 height 9
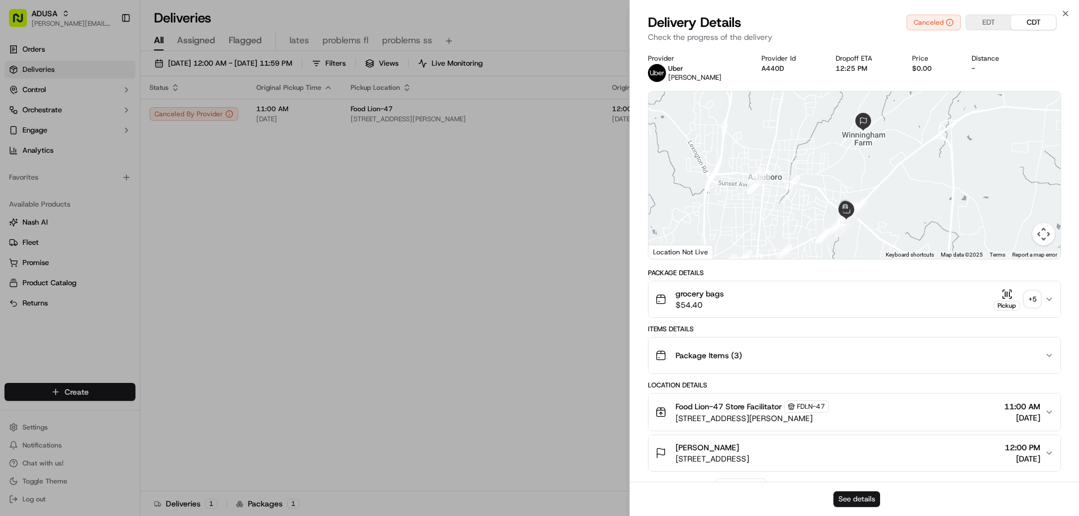
click at [847, 497] on button "See details" at bounding box center [856, 500] width 47 height 16
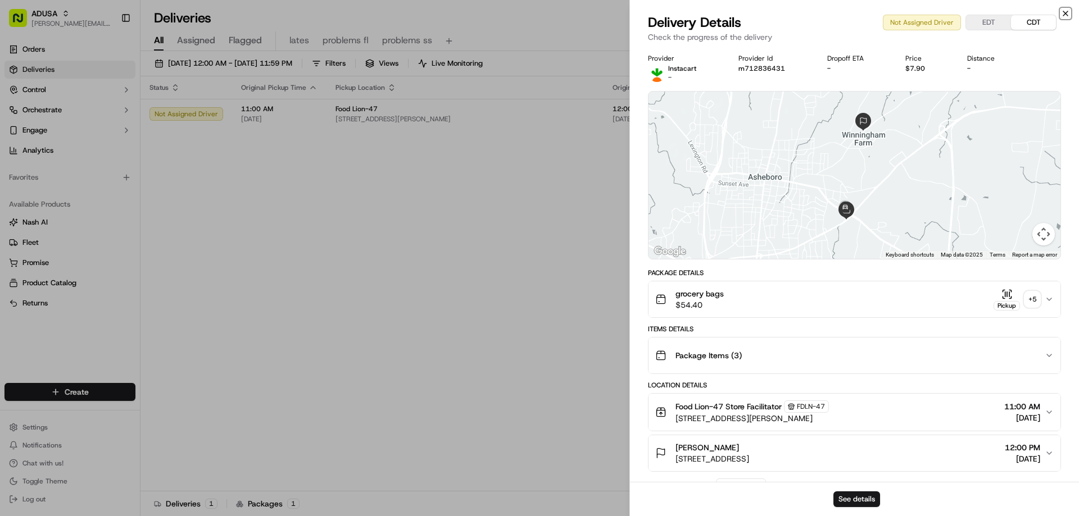
click at [1067, 15] on icon "button" at bounding box center [1065, 13] width 9 height 9
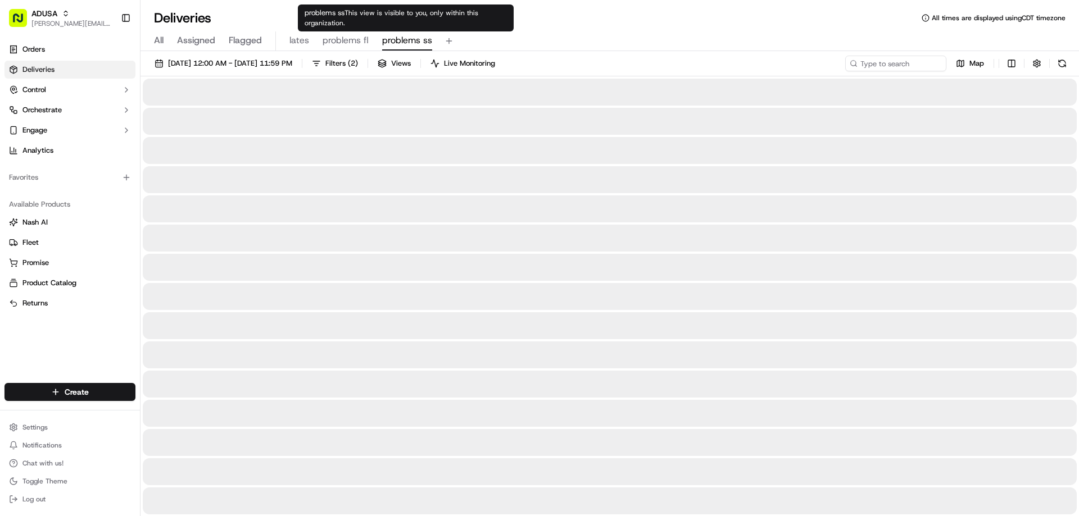
click at [409, 43] on span "problems ss" at bounding box center [407, 40] width 50 height 13
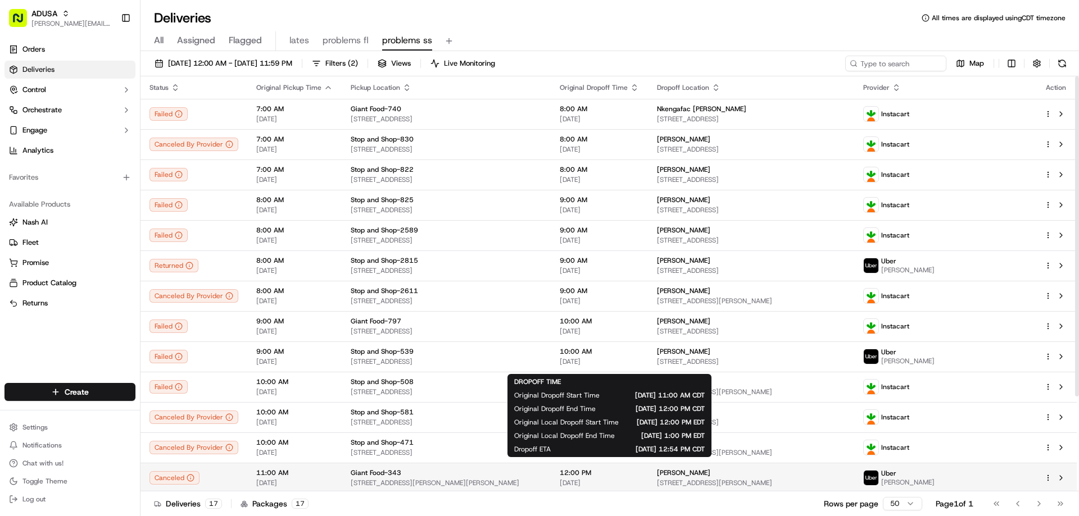
click at [626, 471] on span "12:00 PM" at bounding box center [599, 473] width 79 height 9
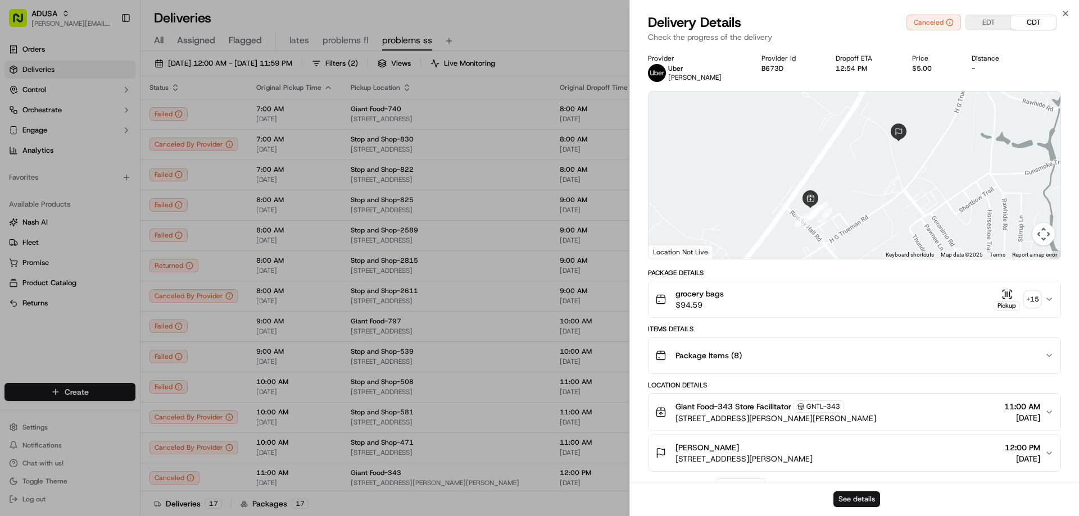
click at [834, 500] on button "See details" at bounding box center [856, 500] width 47 height 16
click at [1063, 11] on icon "button" at bounding box center [1065, 13] width 4 height 4
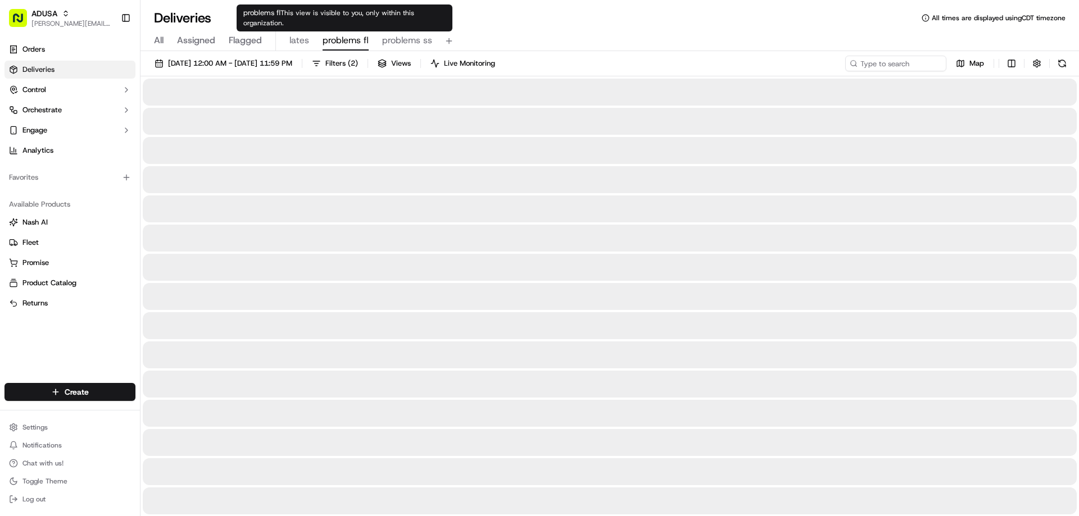
click at [336, 43] on span "problems fl" at bounding box center [345, 40] width 46 height 13
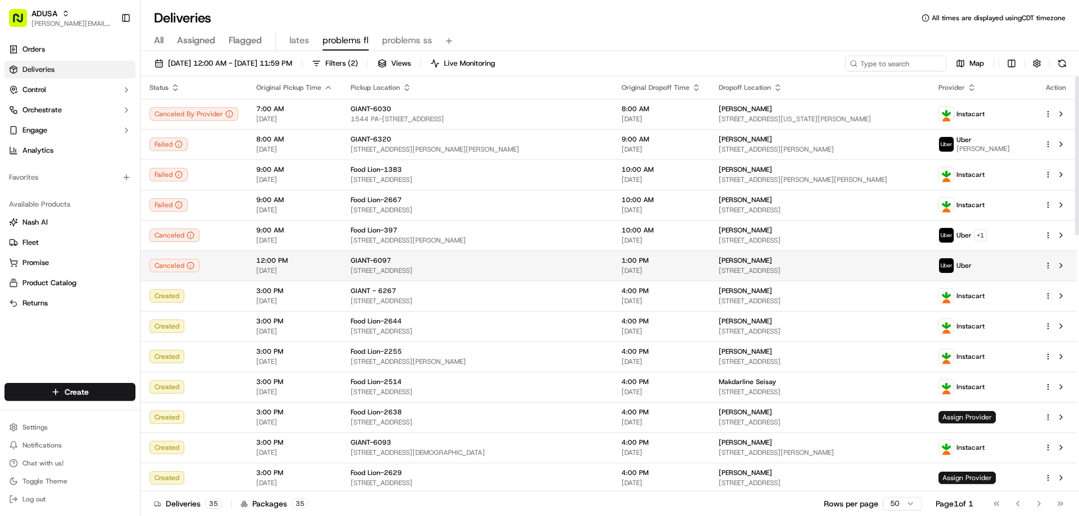
click at [621, 263] on span "1:00 PM" at bounding box center [660, 260] width 79 height 9
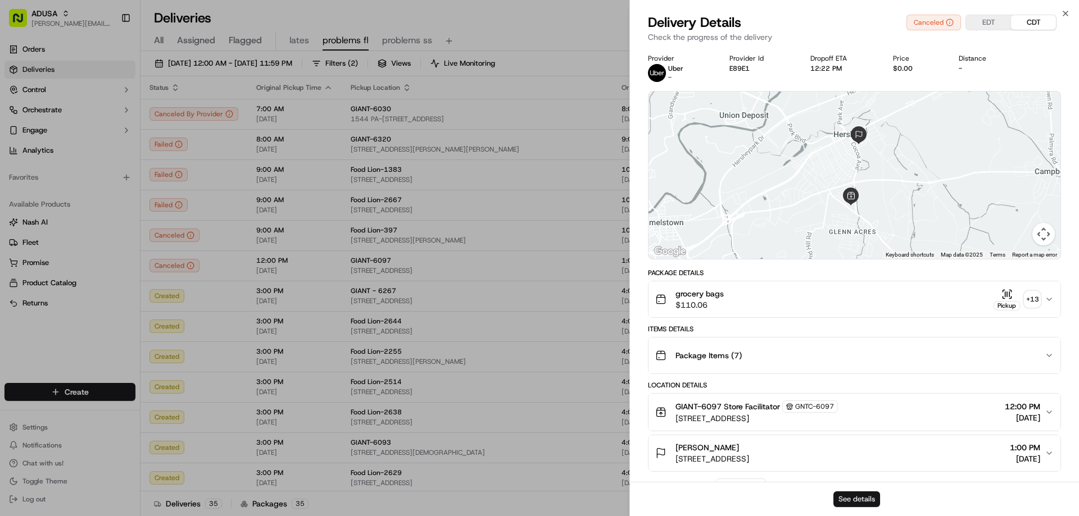
click at [853, 500] on button "See details" at bounding box center [856, 500] width 47 height 16
click at [1059, 15] on div "Delivery Details Canceled EDT CDT" at bounding box center [854, 22] width 413 height 18
click at [1066, 13] on icon "button" at bounding box center [1065, 13] width 4 height 4
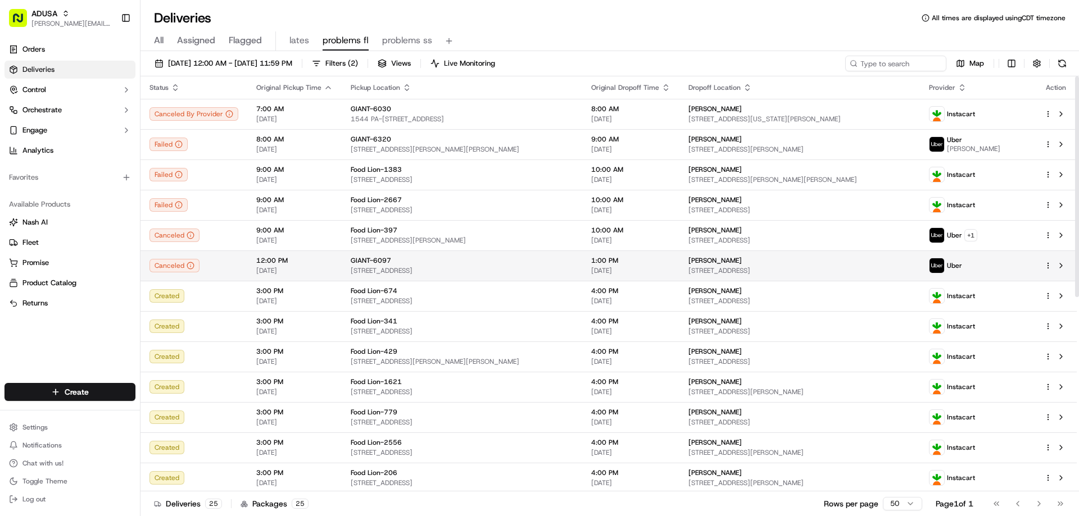
click at [424, 261] on div "GIANT-6097" at bounding box center [462, 260] width 222 height 9
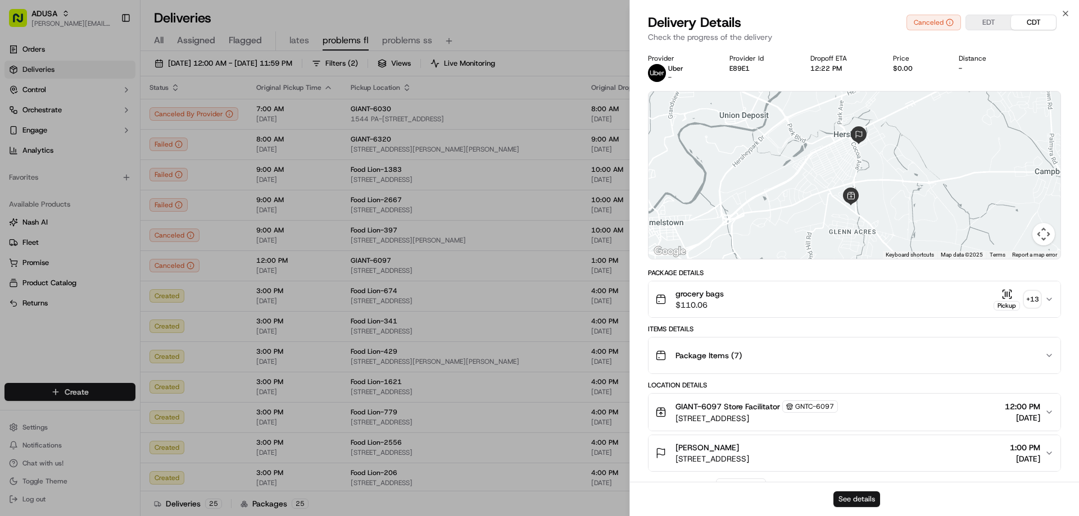
click at [849, 494] on button "See details" at bounding box center [856, 500] width 47 height 16
click at [1061, 10] on icon "button" at bounding box center [1065, 13] width 9 height 9
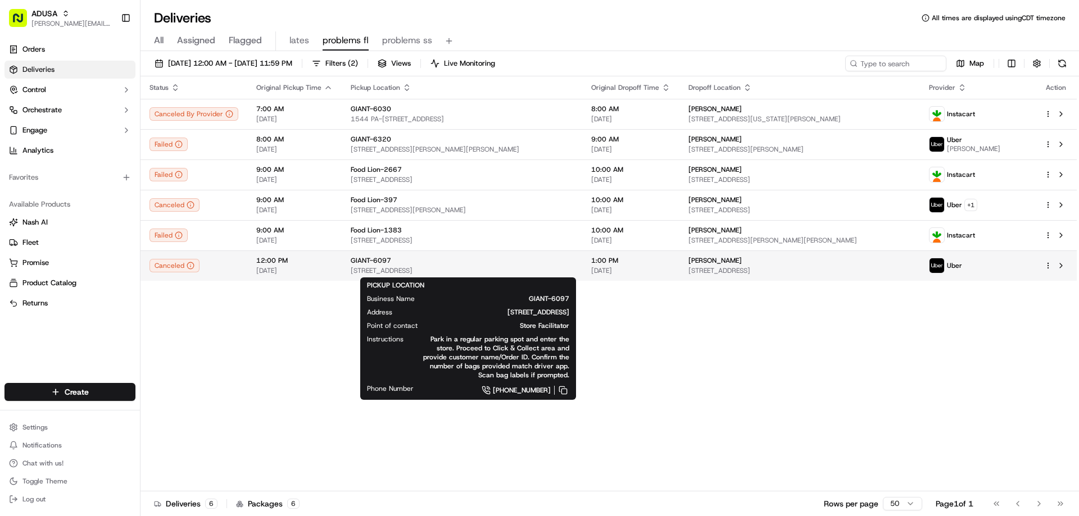
click at [440, 267] on span "[STREET_ADDRESS]" at bounding box center [462, 270] width 222 height 9
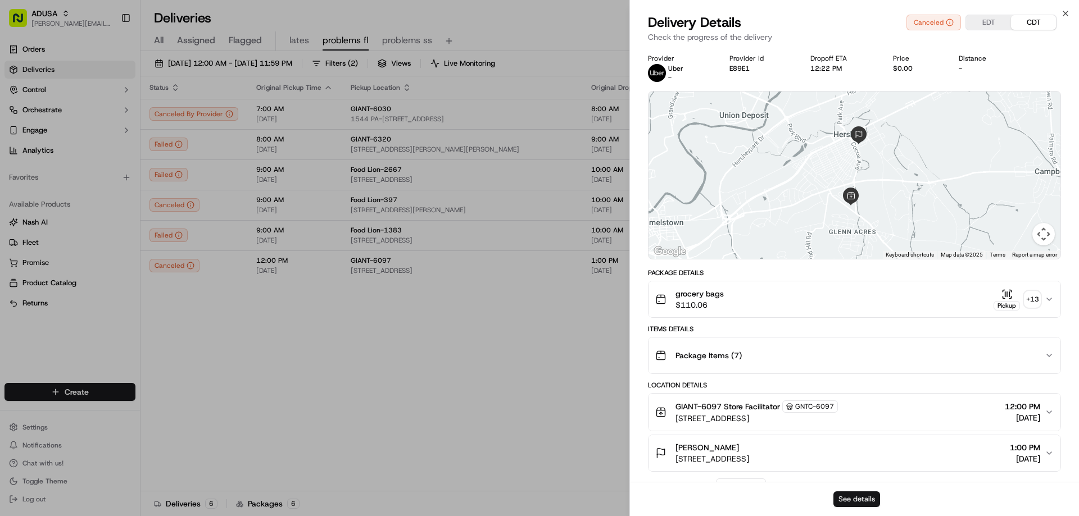
click at [849, 500] on button "See details" at bounding box center [856, 500] width 47 height 16
click at [1064, 10] on icon "button" at bounding box center [1065, 13] width 9 height 9
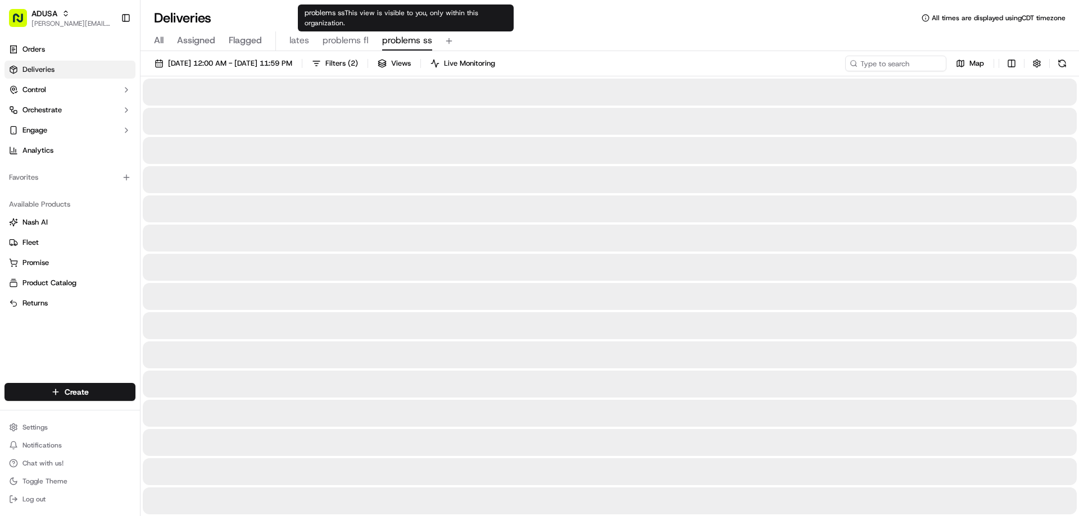
click at [394, 43] on span "problems ss" at bounding box center [407, 40] width 50 height 13
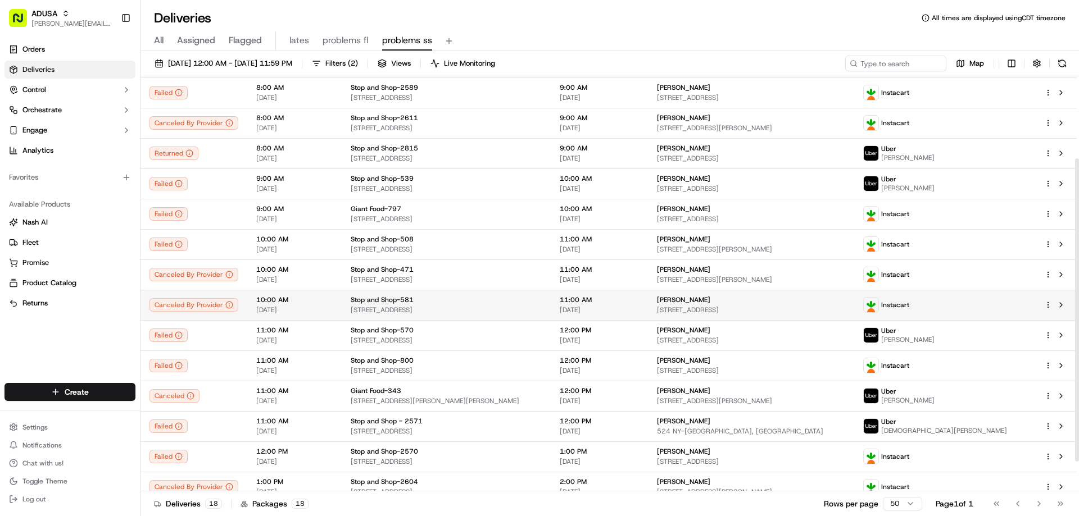
scroll to position [153, 0]
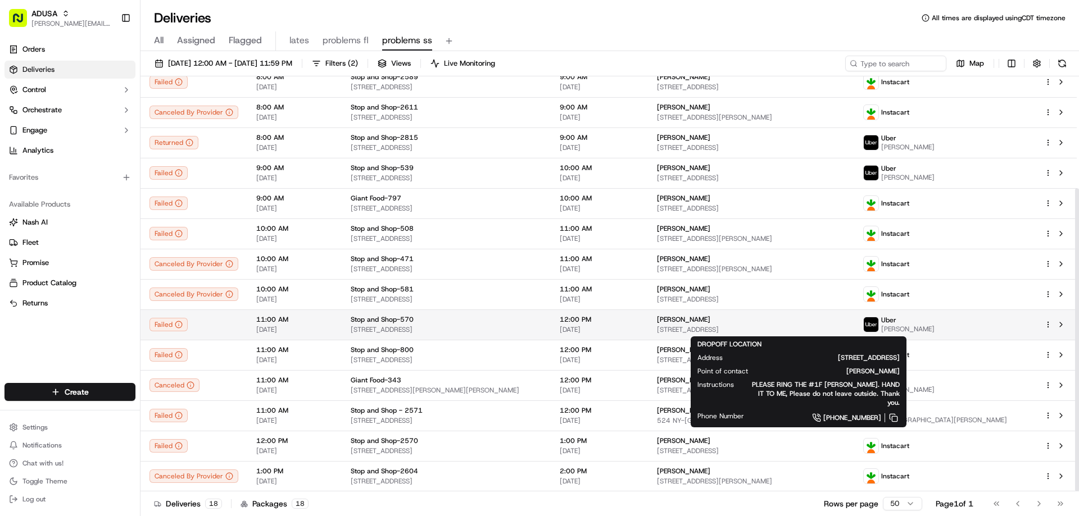
click at [688, 322] on span "[PERSON_NAME]" at bounding box center [683, 319] width 53 height 9
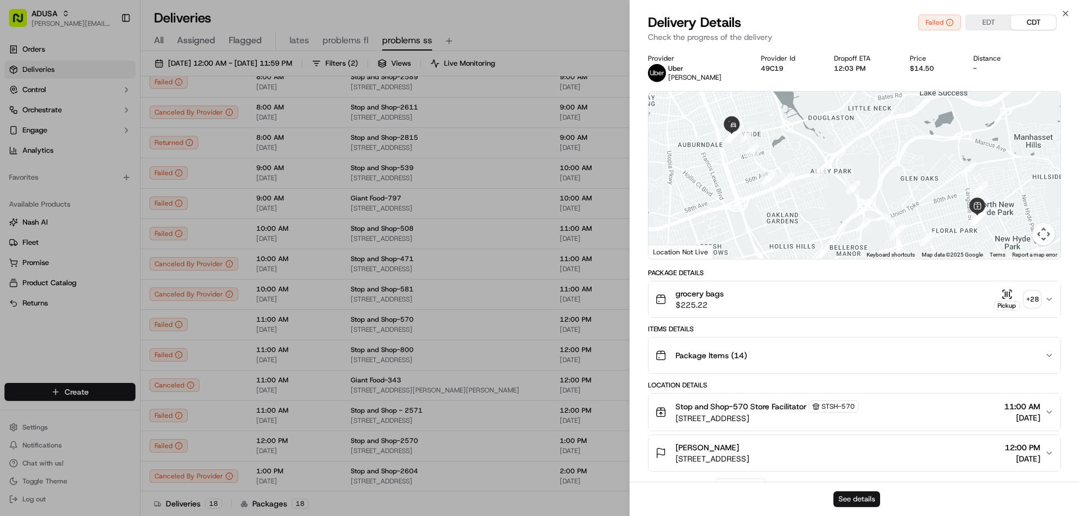
click at [849, 498] on button "See details" at bounding box center [856, 500] width 47 height 16
click at [1065, 16] on icon "button" at bounding box center [1065, 13] width 9 height 9
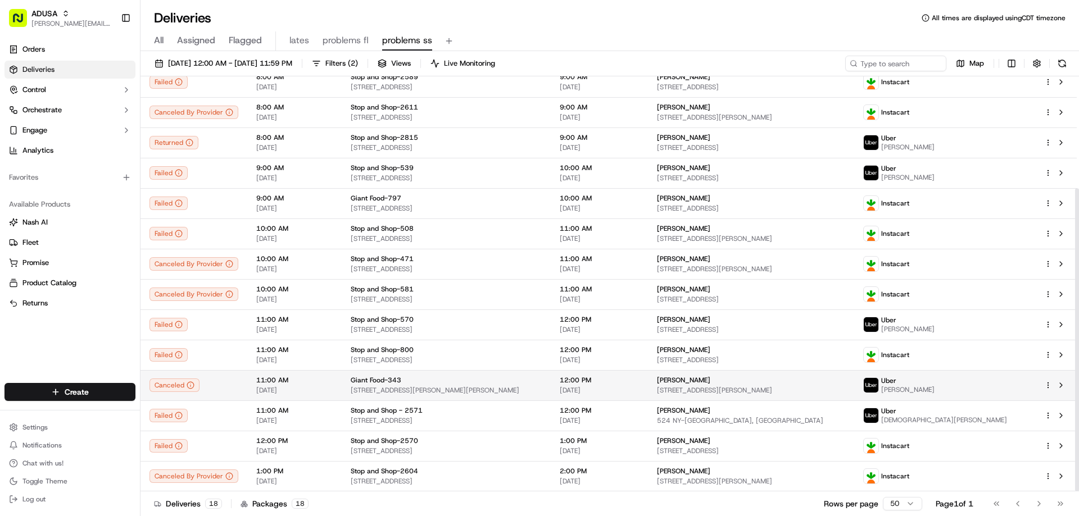
click at [698, 379] on span "[PERSON_NAME]" at bounding box center [683, 380] width 53 height 9
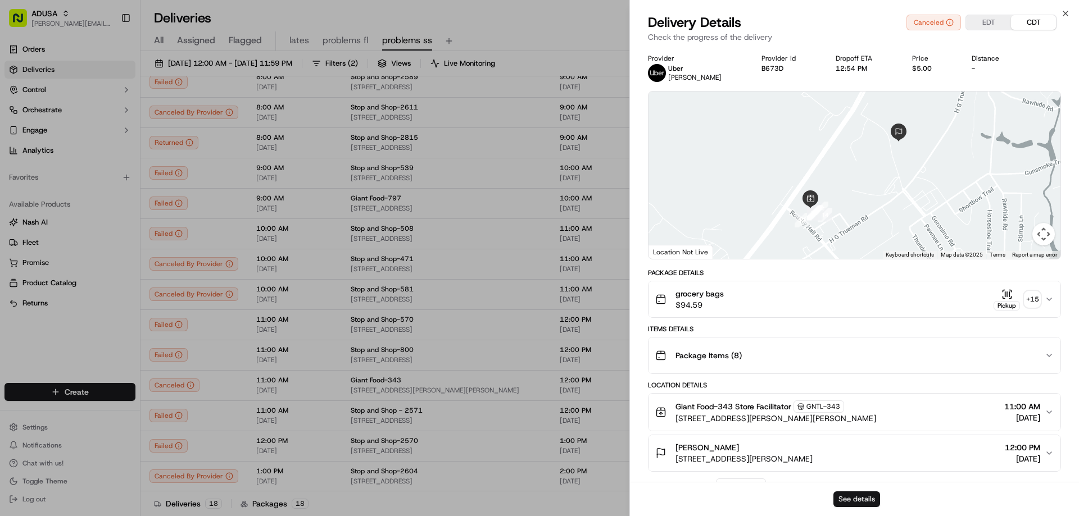
click at [840, 500] on button "See details" at bounding box center [856, 500] width 47 height 16
click at [1063, 15] on icon "button" at bounding box center [1065, 13] width 9 height 9
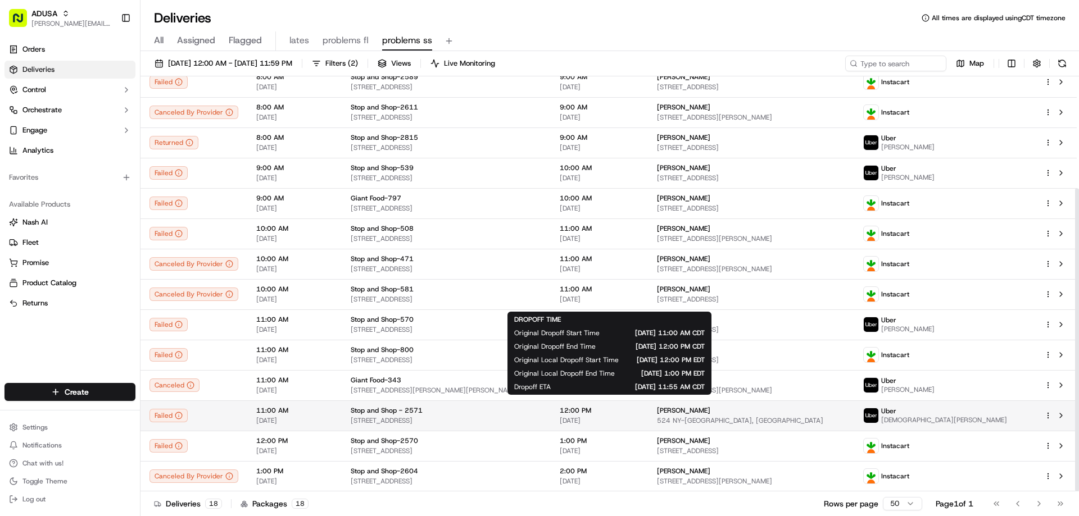
click at [604, 416] on div "12:00 PM [DATE]" at bounding box center [599, 415] width 79 height 19
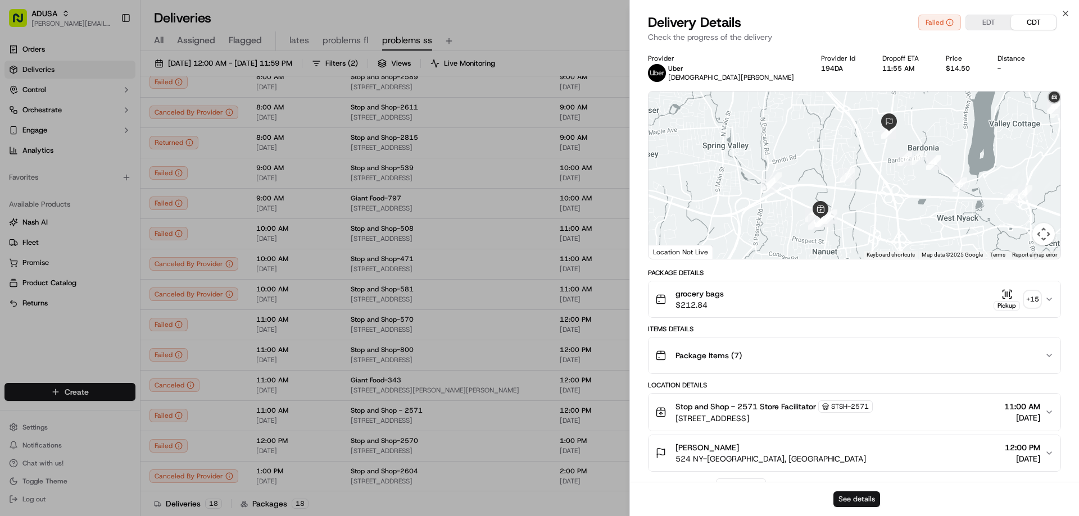
click at [842, 499] on button "See details" at bounding box center [856, 500] width 47 height 16
click at [1065, 11] on icon "button" at bounding box center [1065, 13] width 9 height 9
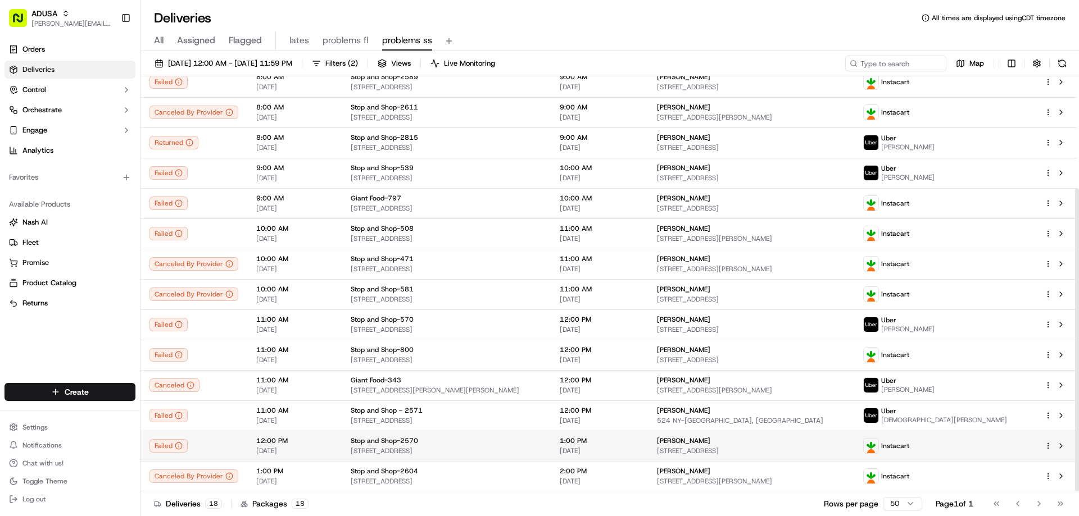
click at [684, 444] on span "[PERSON_NAME]" at bounding box center [683, 440] width 53 height 9
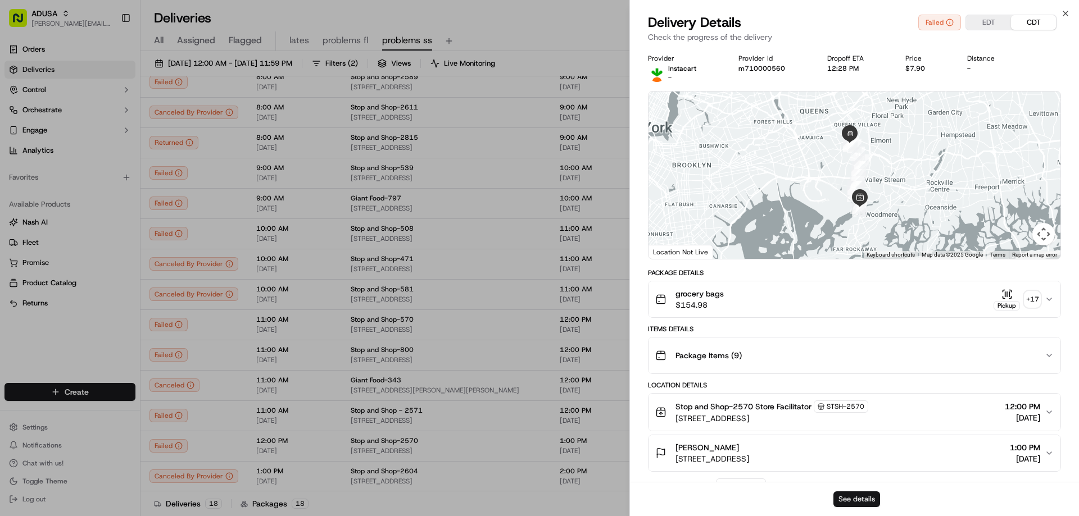
click at [843, 498] on button "See details" at bounding box center [856, 500] width 47 height 16
click at [1063, 12] on icon "button" at bounding box center [1065, 13] width 9 height 9
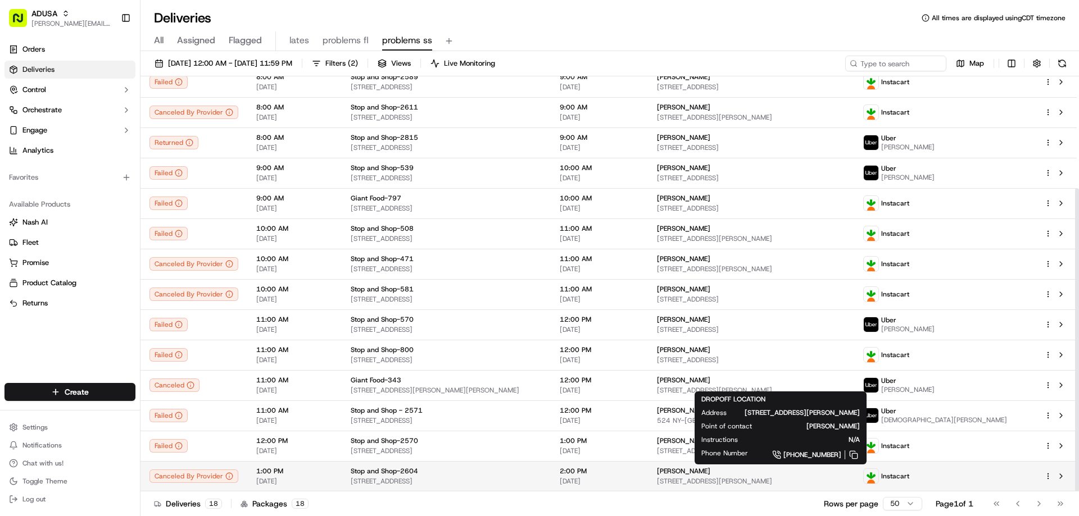
click at [698, 474] on span "[PERSON_NAME]" at bounding box center [683, 471] width 53 height 9
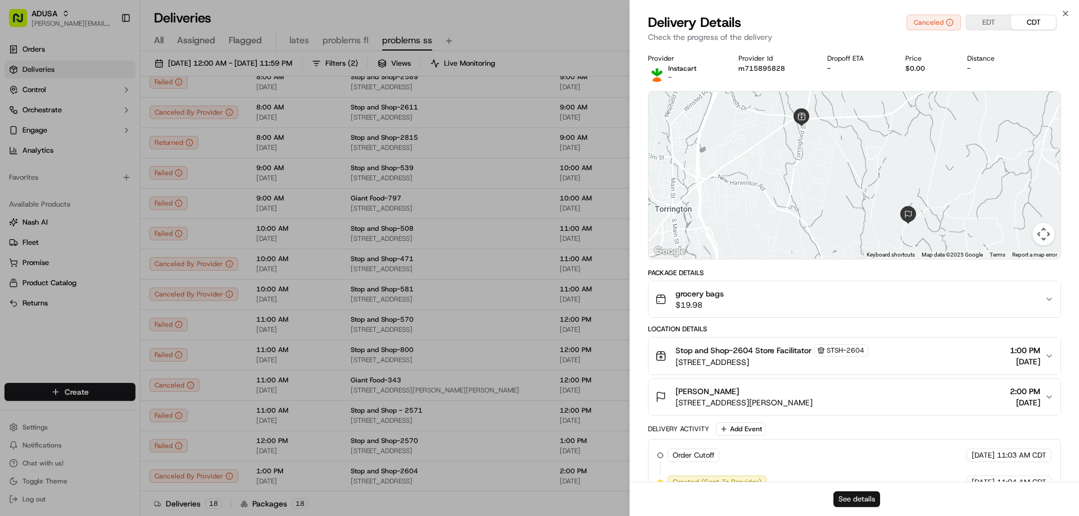
click at [858, 498] on button "See details" at bounding box center [856, 500] width 47 height 16
click at [1066, 13] on icon "button" at bounding box center [1065, 13] width 9 height 9
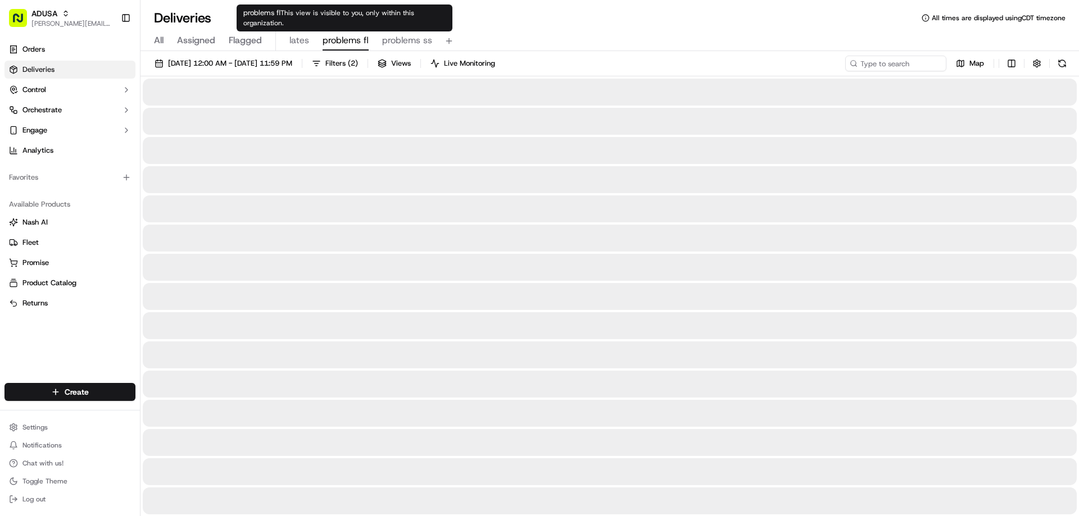
click at [336, 42] on span "problems fl" at bounding box center [345, 40] width 46 height 13
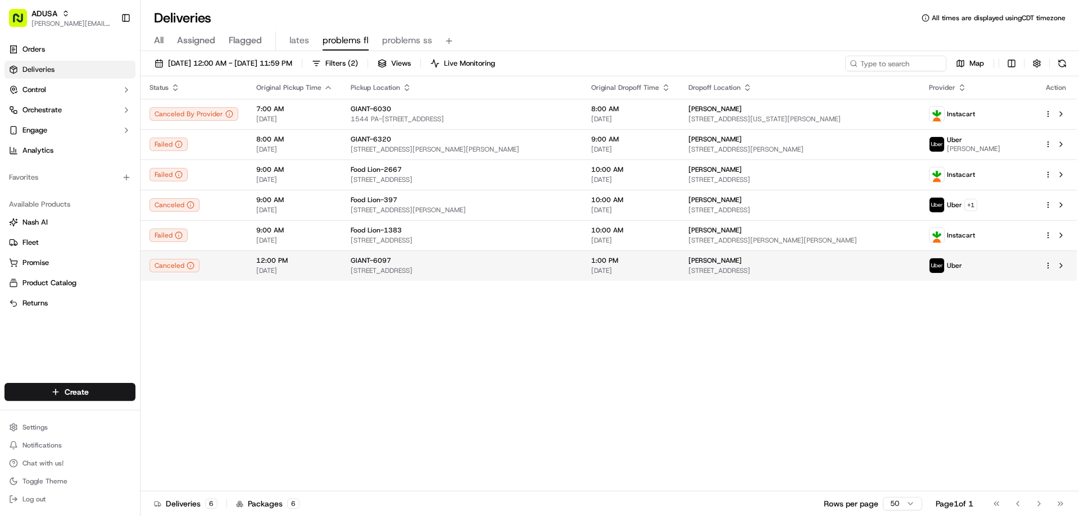
click at [317, 265] on span "12:00 PM" at bounding box center [294, 260] width 76 height 9
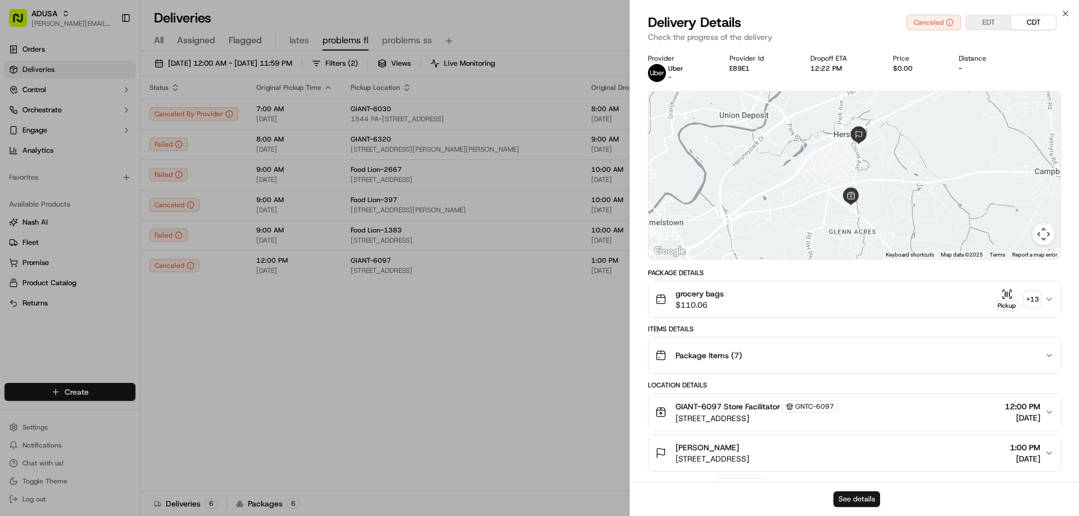
click at [858, 499] on button "See details" at bounding box center [856, 500] width 47 height 16
click at [1065, 12] on icon "button" at bounding box center [1065, 13] width 9 height 9
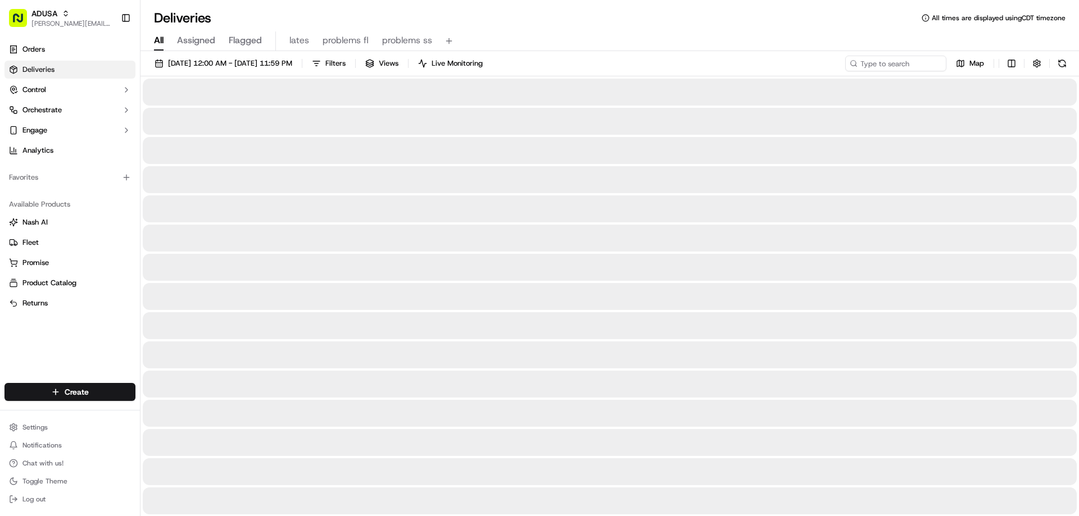
click at [156, 39] on span "All" at bounding box center [159, 40] width 10 height 13
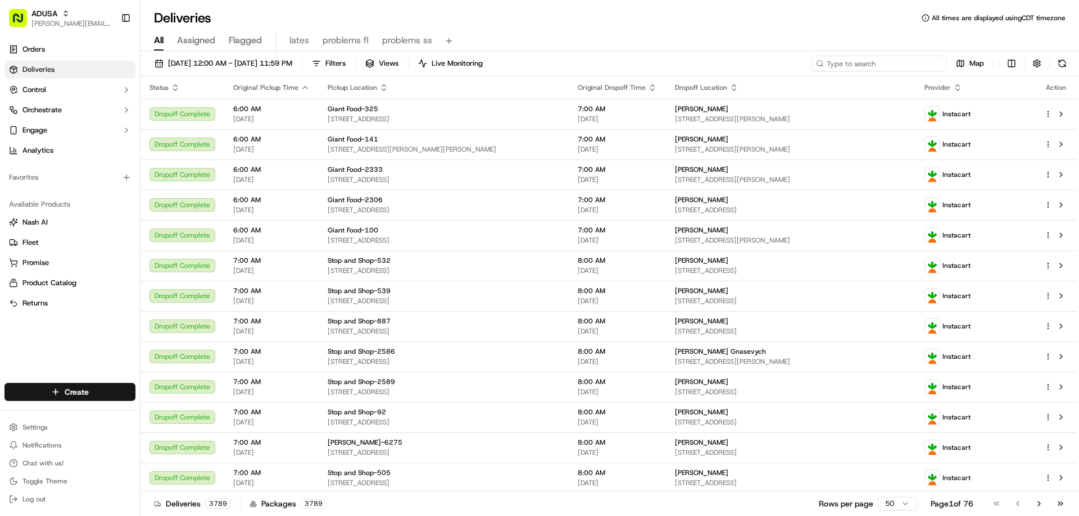
click at [865, 62] on input at bounding box center [878, 64] width 135 height 16
paste input "m712453742"
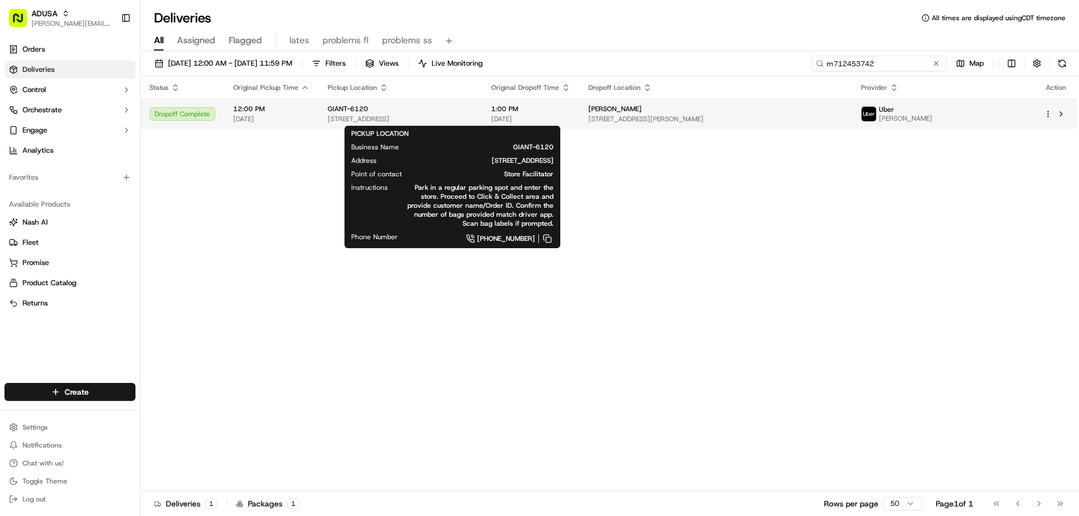
type input "m712453742"
click at [363, 117] on span "[STREET_ADDRESS]" at bounding box center [400, 119] width 145 height 9
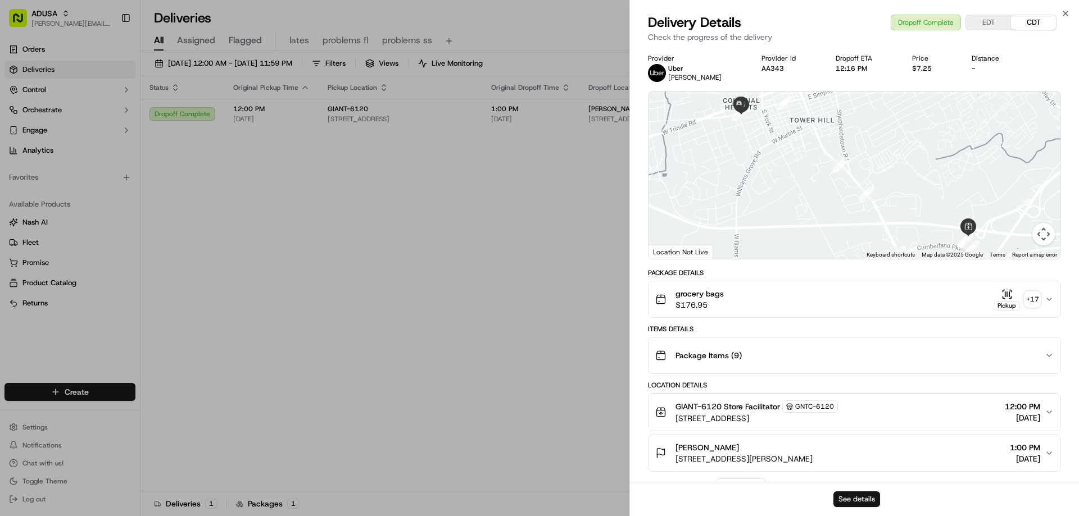
click at [842, 497] on button "See details" at bounding box center [856, 500] width 47 height 16
click at [1061, 13] on icon "button" at bounding box center [1065, 13] width 9 height 9
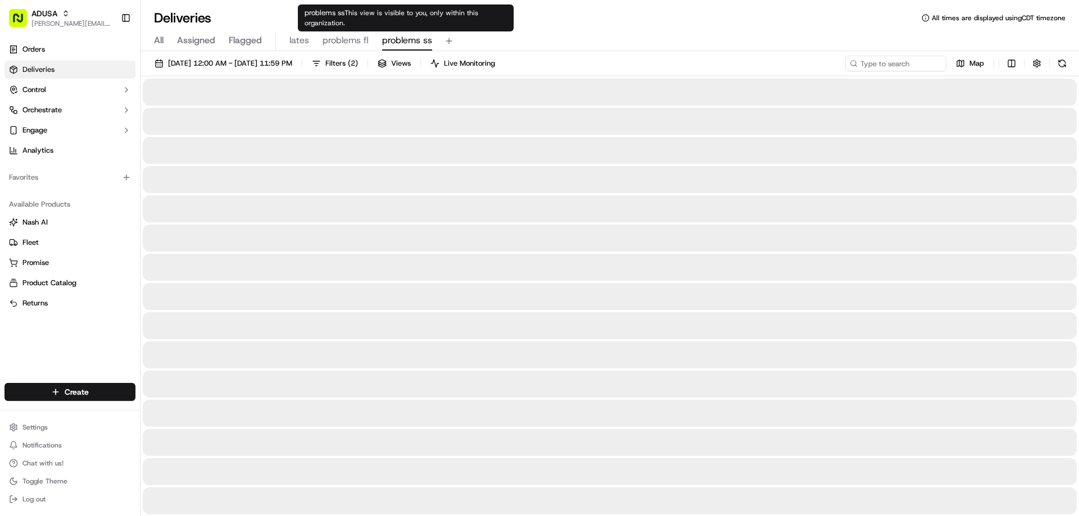
click at [408, 42] on span "problems ss" at bounding box center [407, 40] width 50 height 13
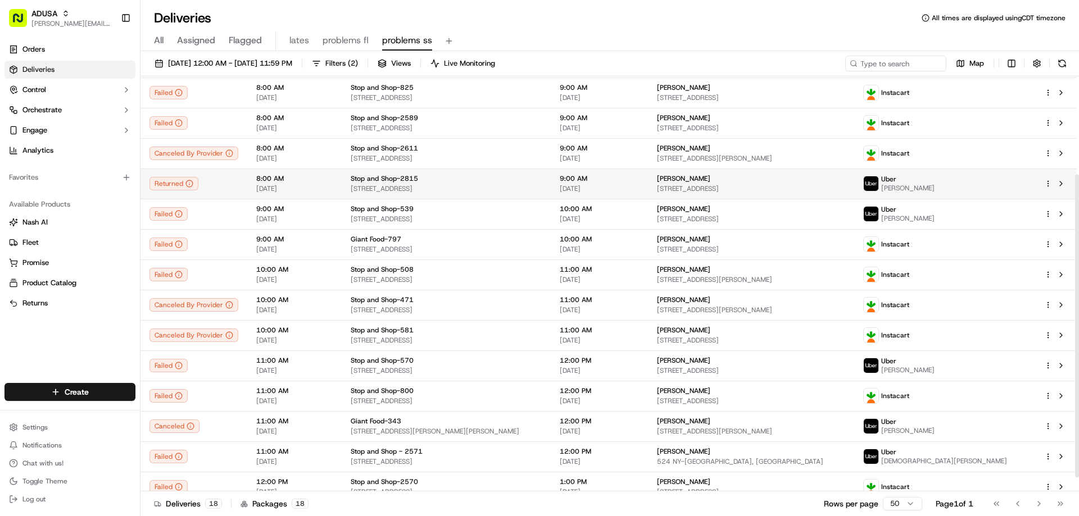
scroll to position [153, 0]
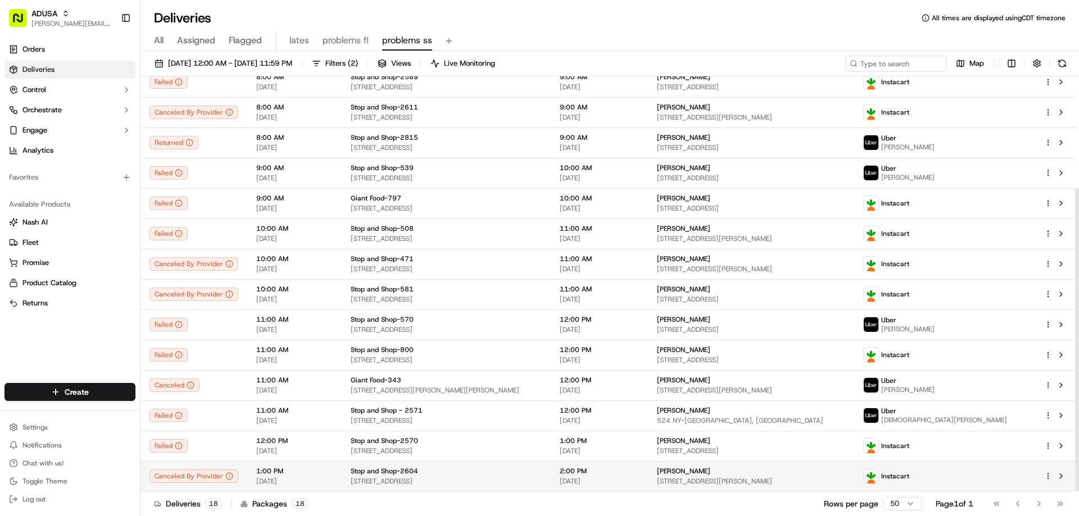
click at [675, 472] on span "[PERSON_NAME]" at bounding box center [683, 471] width 53 height 9
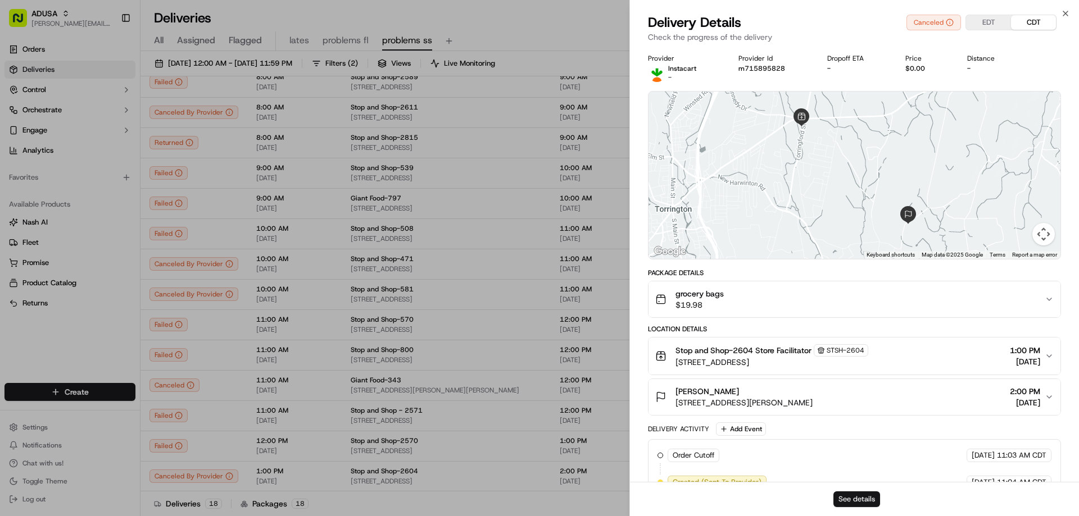
click at [842, 502] on button "See details" at bounding box center [856, 500] width 47 height 16
click at [1062, 16] on icon "button" at bounding box center [1065, 13] width 9 height 9
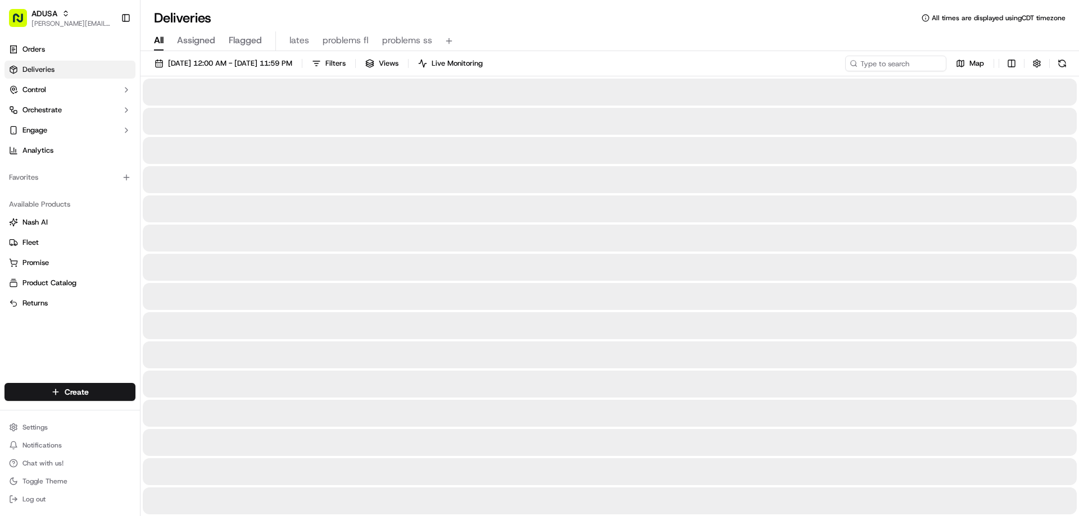
click at [154, 38] on span "All" at bounding box center [159, 40] width 10 height 13
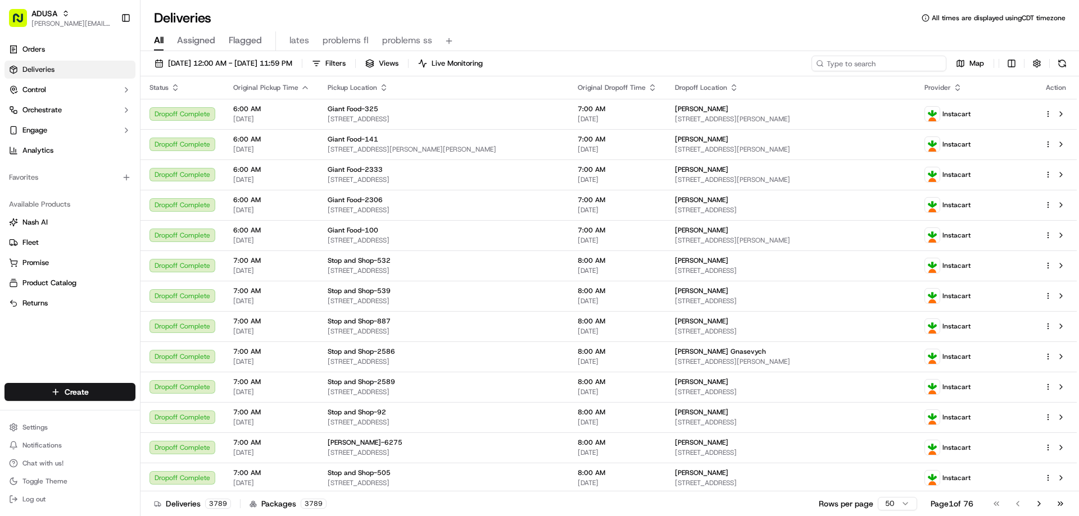
click at [877, 60] on input at bounding box center [878, 64] width 135 height 16
paste input "m714271083"
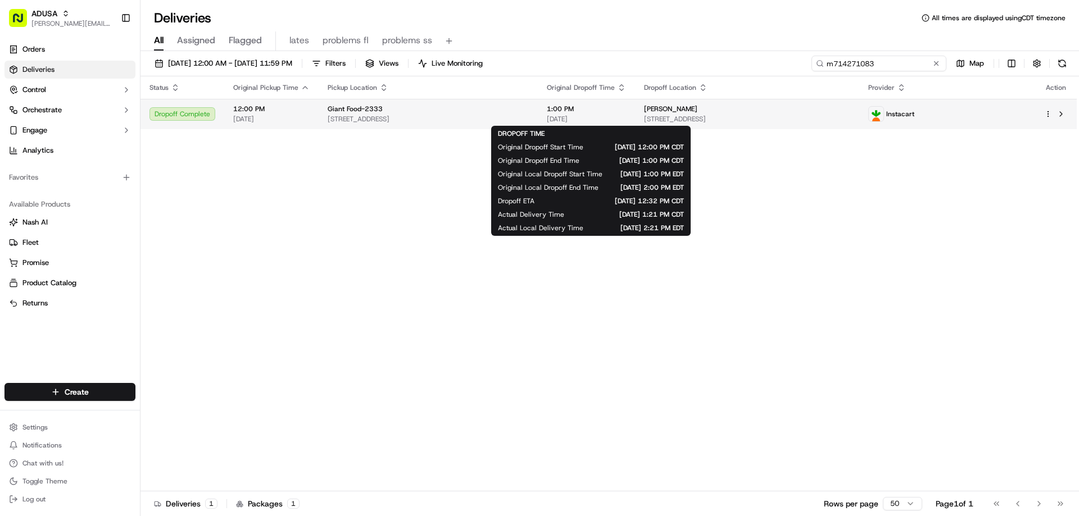
type input "m714271083"
click at [560, 109] on span "1:00 PM" at bounding box center [586, 108] width 79 height 9
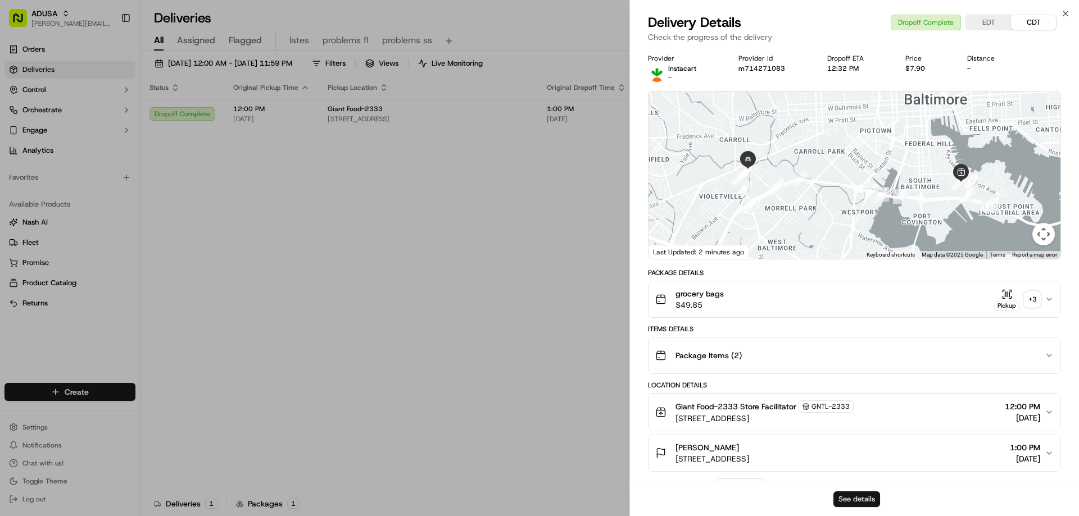
click at [857, 499] on button "See details" at bounding box center [856, 500] width 47 height 16
click at [1065, 13] on icon "button" at bounding box center [1065, 13] width 9 height 9
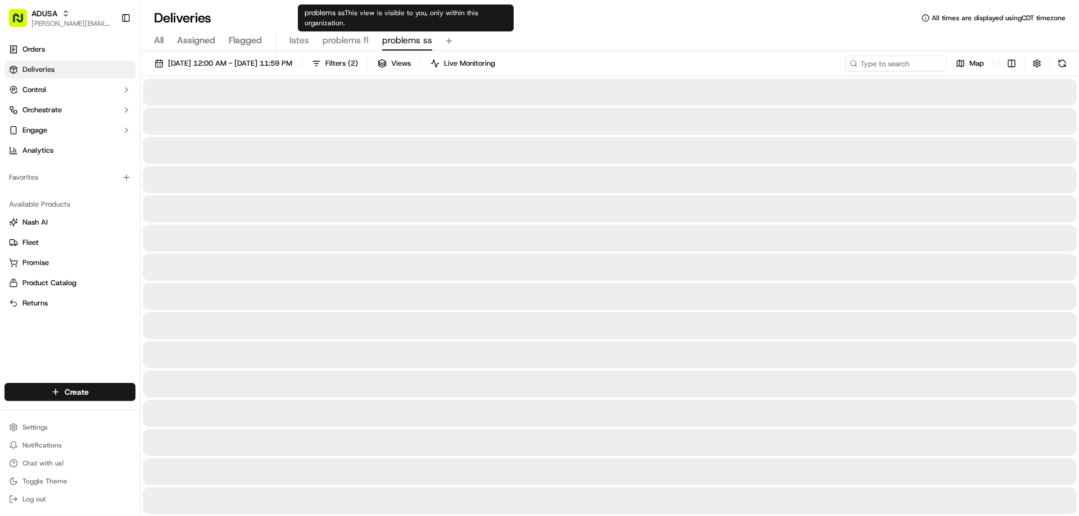
click at [410, 39] on span "problems ss" at bounding box center [407, 40] width 50 height 13
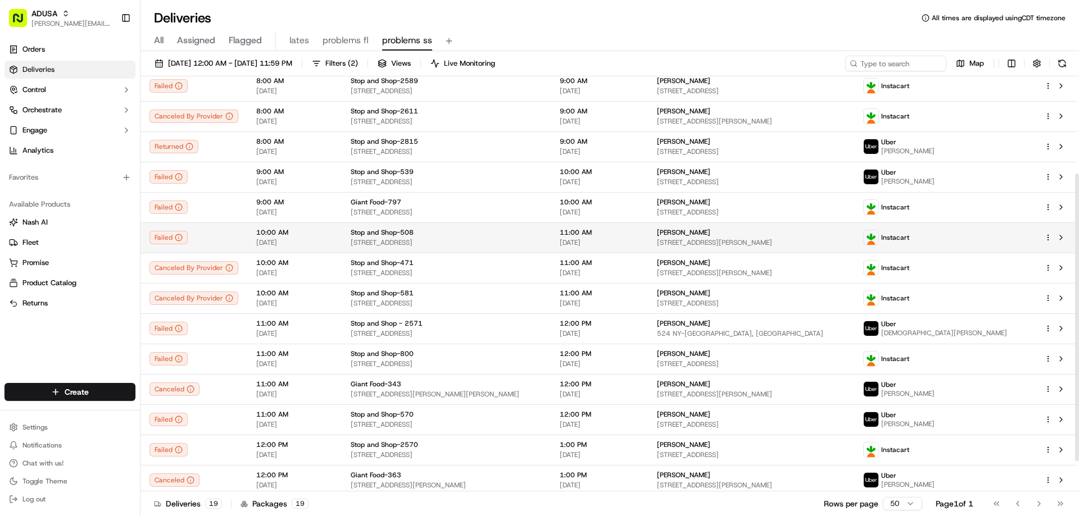
scroll to position [184, 0]
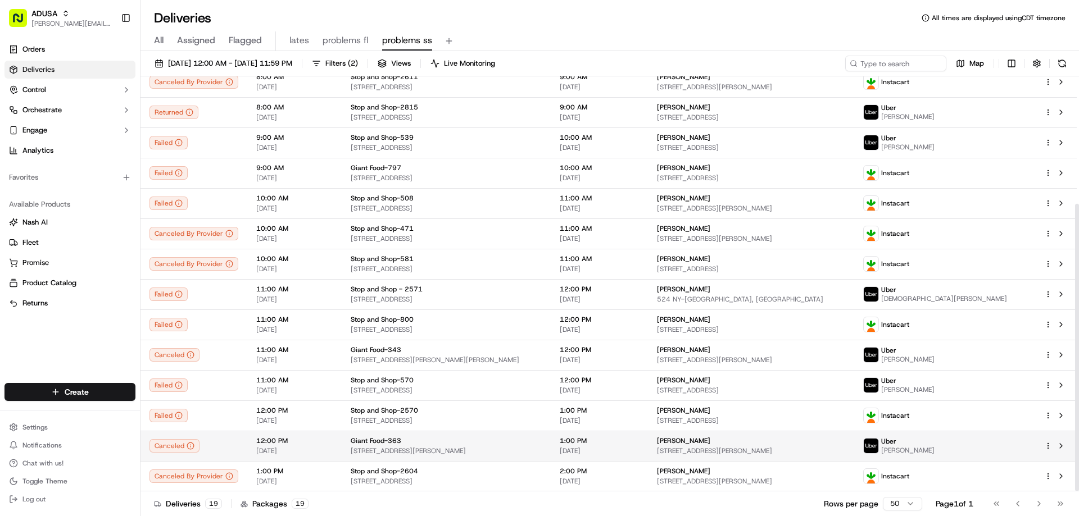
click at [572, 449] on td "1:00 PM [DATE]" at bounding box center [599, 446] width 97 height 30
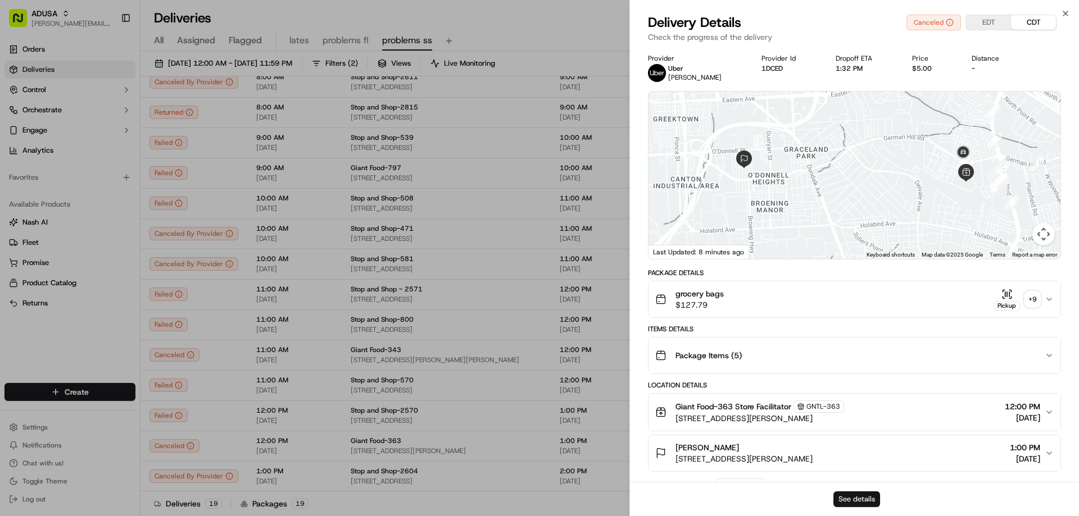
click at [842, 501] on button "See details" at bounding box center [856, 500] width 47 height 16
click at [1070, 10] on div "Close Delivery Details Canceled EDT CDT Check the progress of the delivery Prov…" at bounding box center [853, 258] width 449 height 516
click at [1064, 11] on icon "button" at bounding box center [1065, 13] width 9 height 9
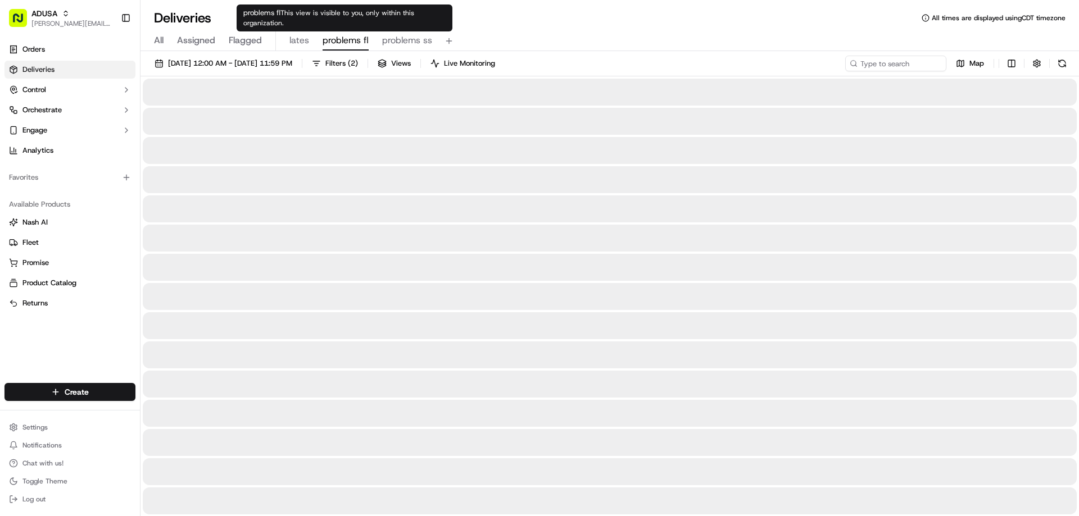
click at [340, 43] on span "problems fl" at bounding box center [345, 40] width 46 height 13
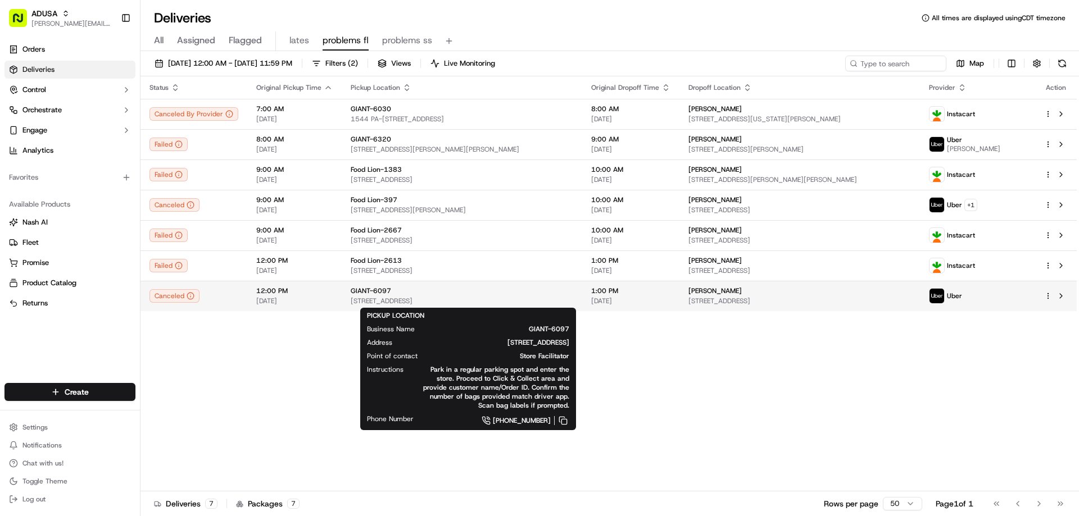
click at [374, 291] on span "GIANT-6097" at bounding box center [371, 290] width 40 height 9
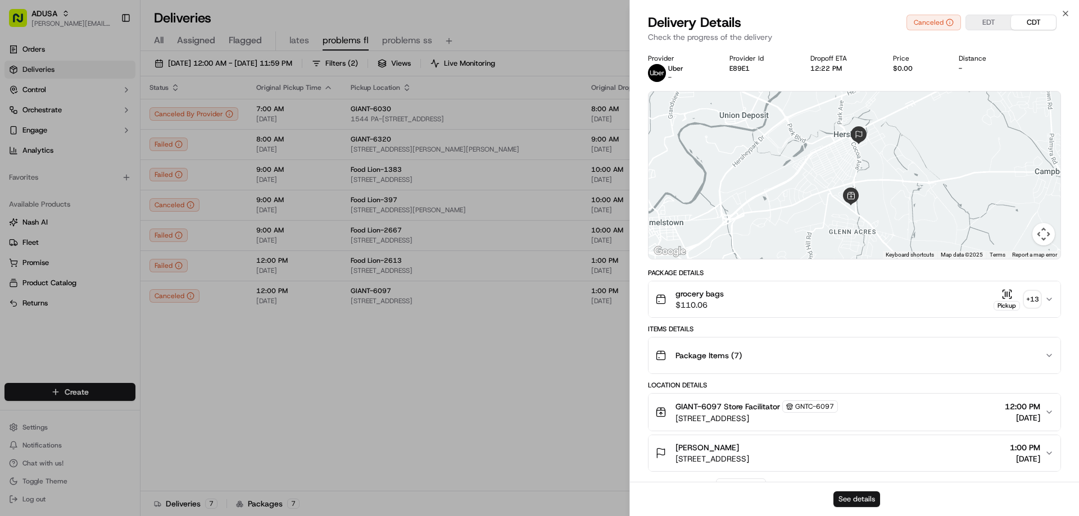
click at [862, 501] on button "See details" at bounding box center [856, 500] width 47 height 16
click at [1065, 15] on icon "button" at bounding box center [1065, 13] width 9 height 9
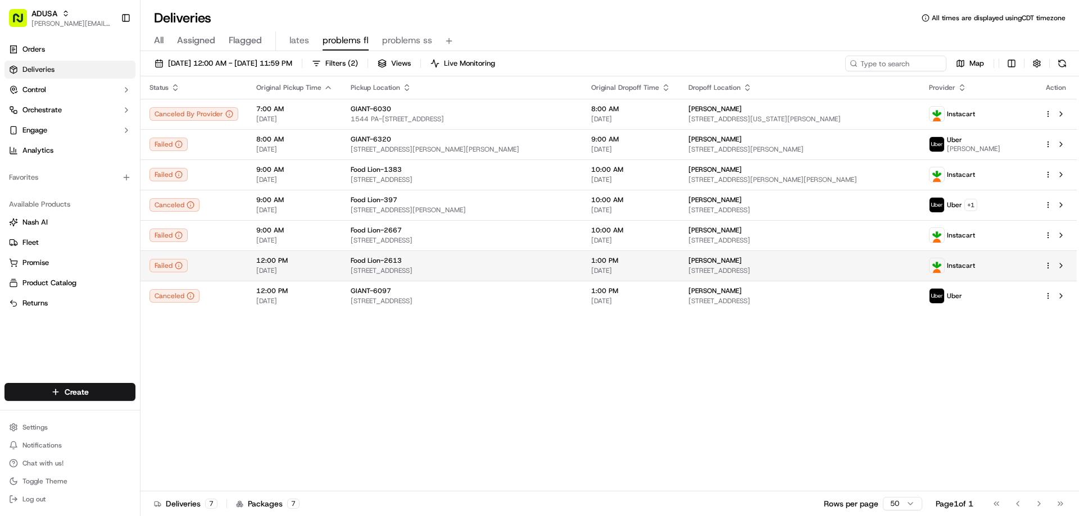
click at [385, 268] on span "[STREET_ADDRESS]" at bounding box center [462, 270] width 222 height 9
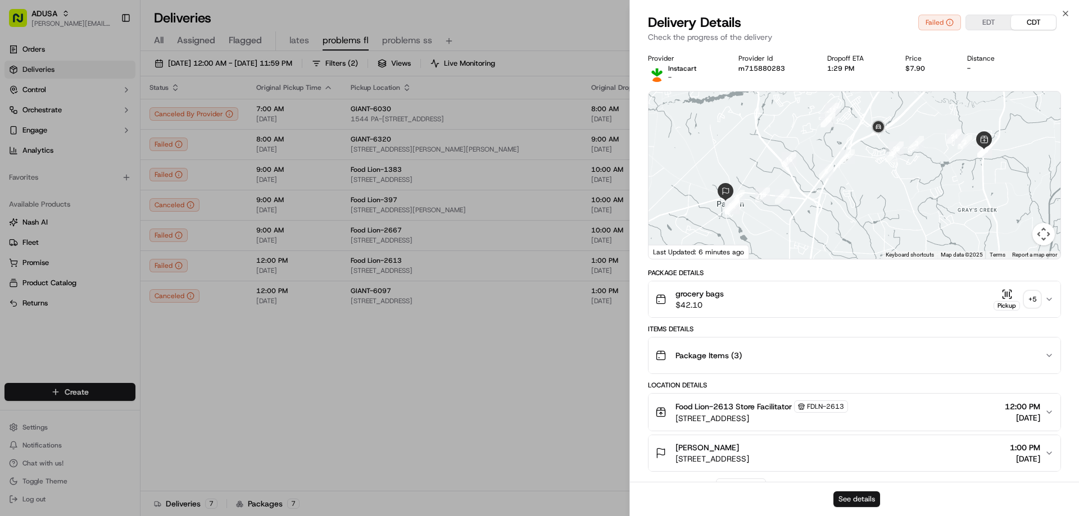
click at [851, 494] on button "See details" at bounding box center [856, 500] width 47 height 16
click at [1063, 13] on icon "button" at bounding box center [1065, 13] width 9 height 9
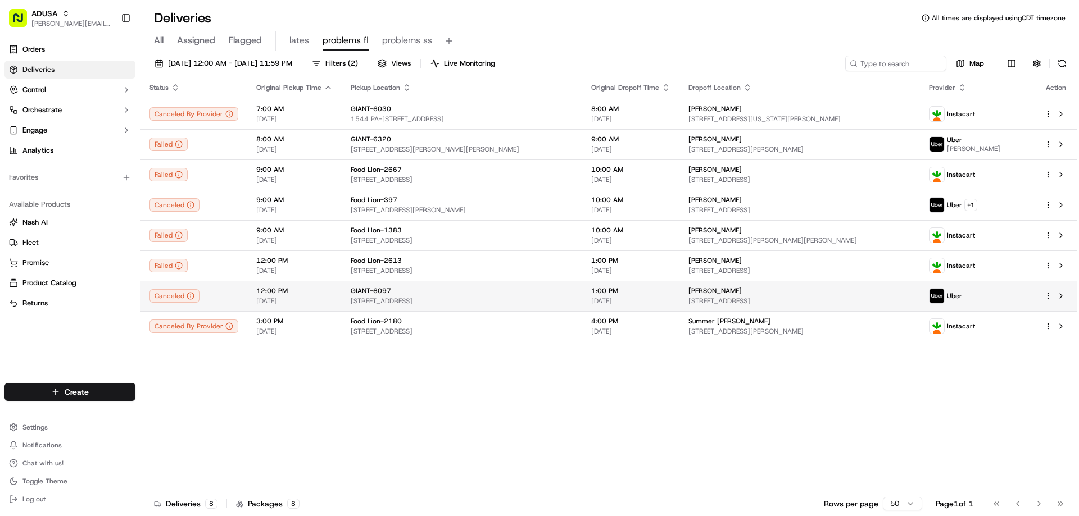
click at [372, 288] on span "GIANT-6097" at bounding box center [371, 290] width 40 height 9
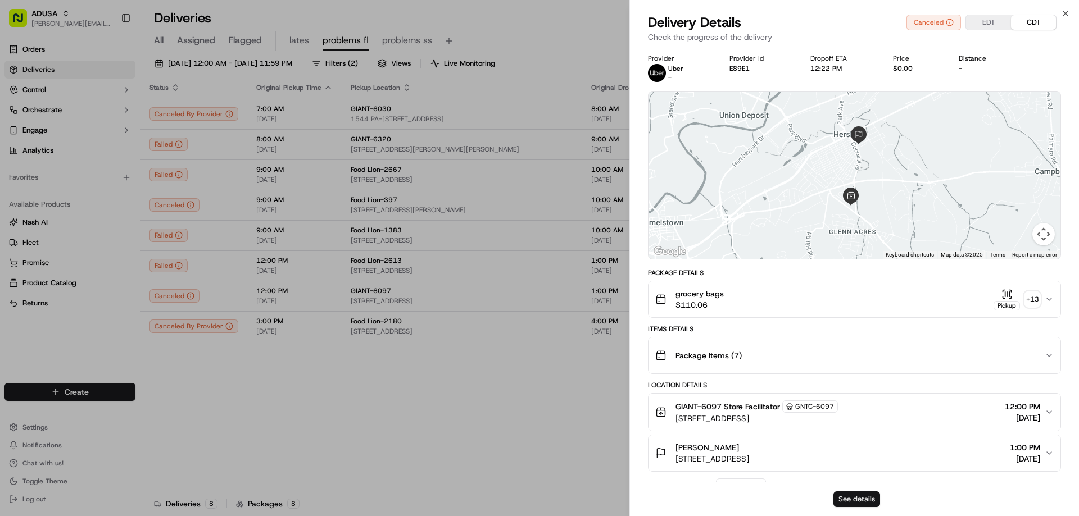
click at [853, 493] on button "See details" at bounding box center [856, 500] width 47 height 16
click at [1062, 11] on icon "button" at bounding box center [1065, 13] width 9 height 9
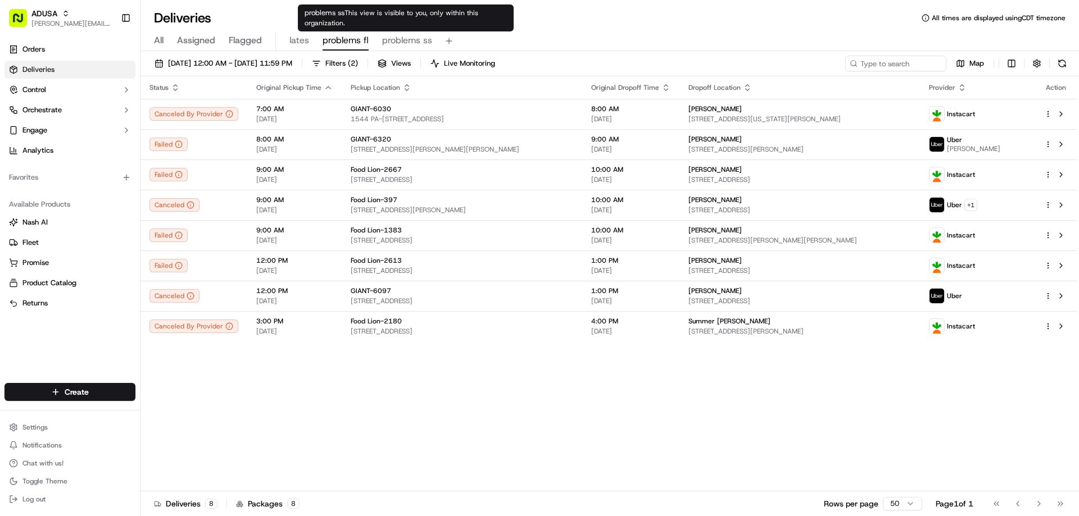
click at [394, 41] on span "problems ss" at bounding box center [407, 40] width 50 height 13
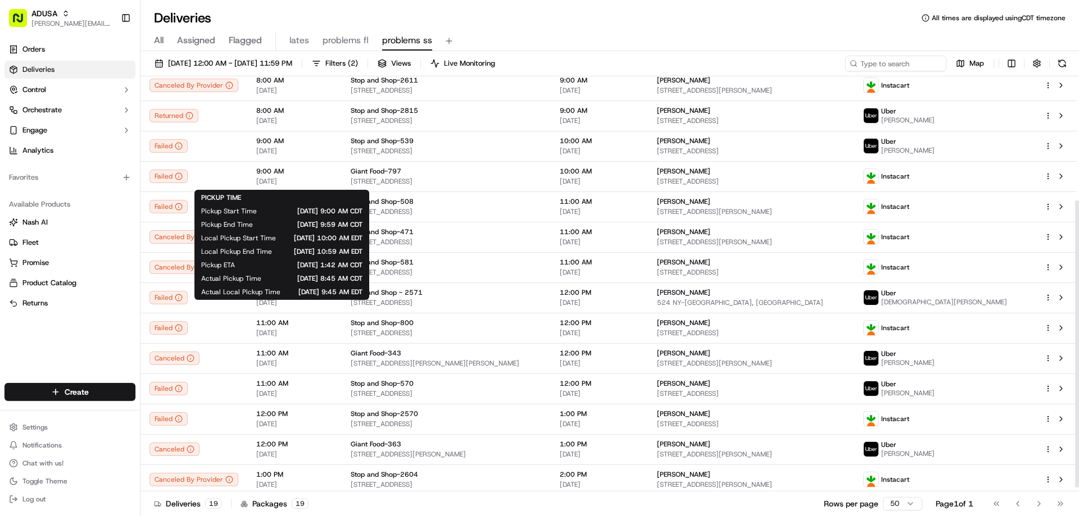
scroll to position [184, 0]
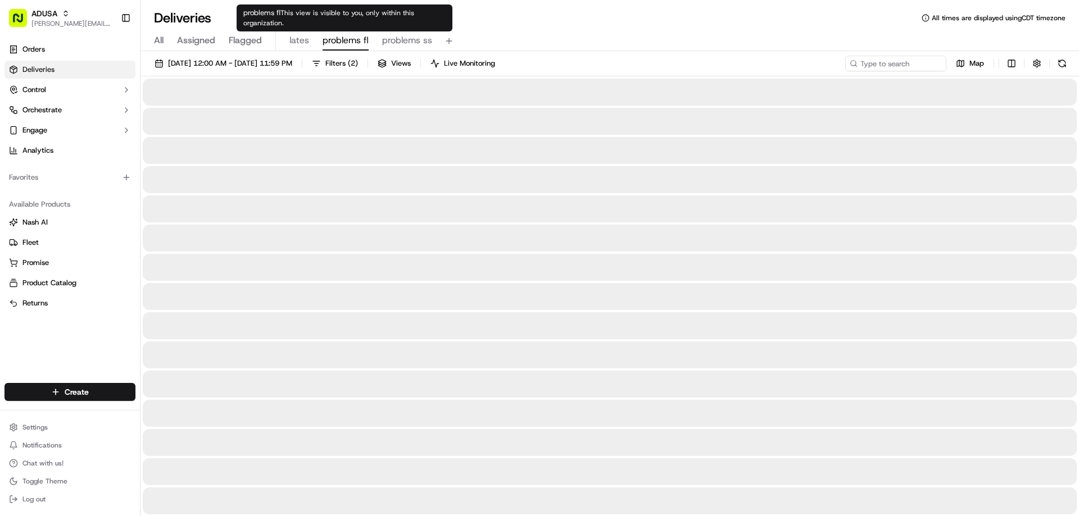
click at [342, 37] on span "problems fl" at bounding box center [345, 40] width 46 height 13
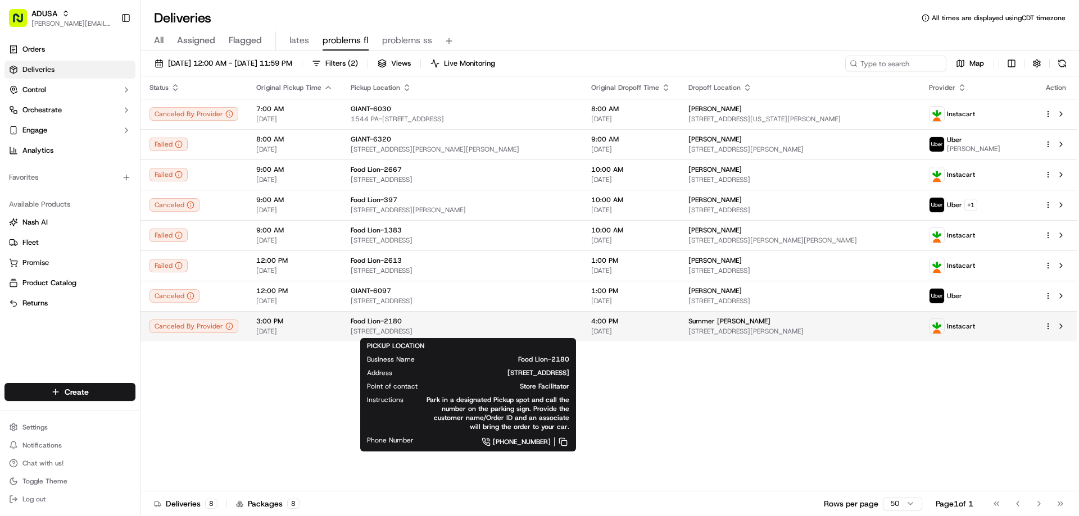
click at [384, 325] on span "Food Lion-2180" at bounding box center [376, 321] width 51 height 9
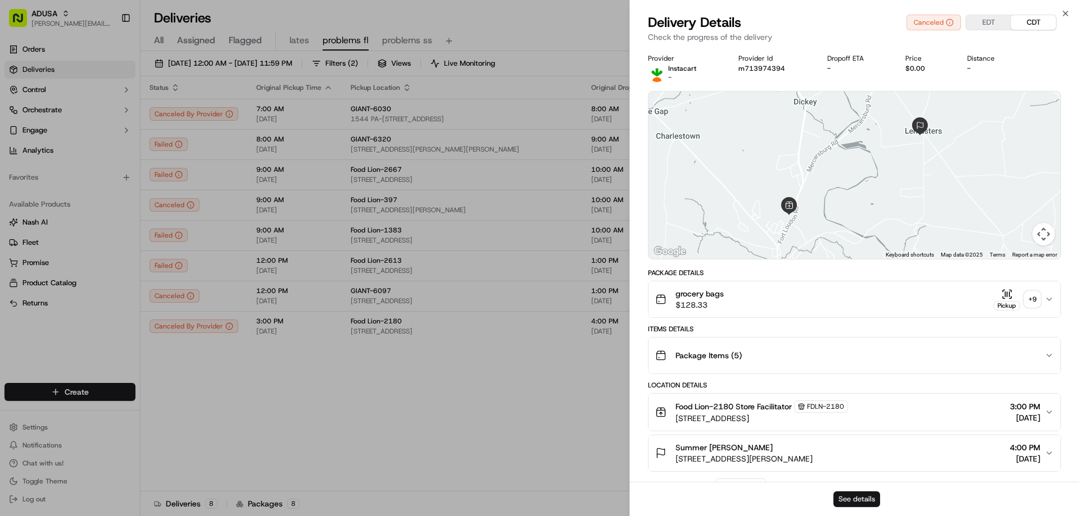
click at [862, 499] on button "See details" at bounding box center [856, 500] width 47 height 16
click at [1063, 12] on icon "button" at bounding box center [1065, 13] width 4 height 4
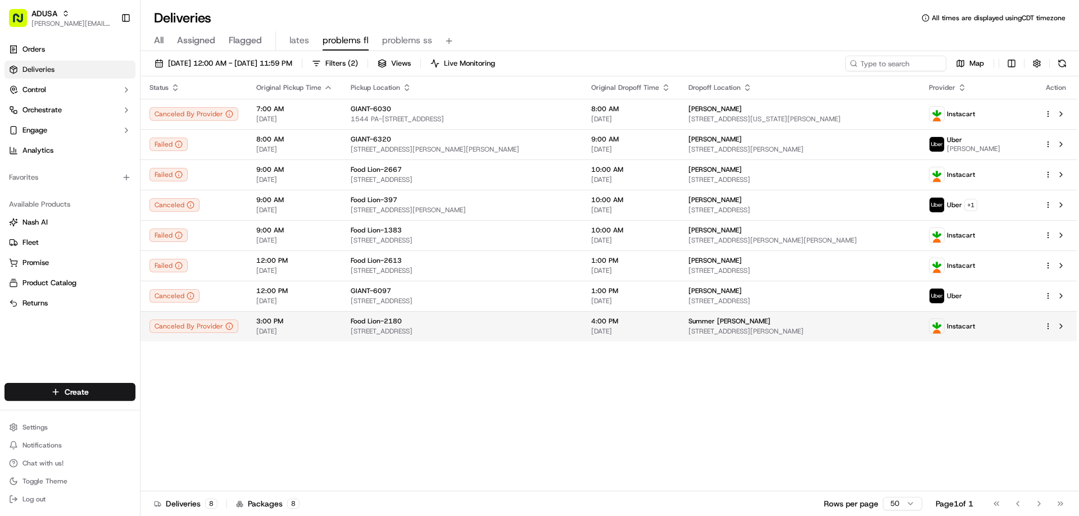
click at [372, 324] on span "Food Lion-2180" at bounding box center [376, 321] width 51 height 9
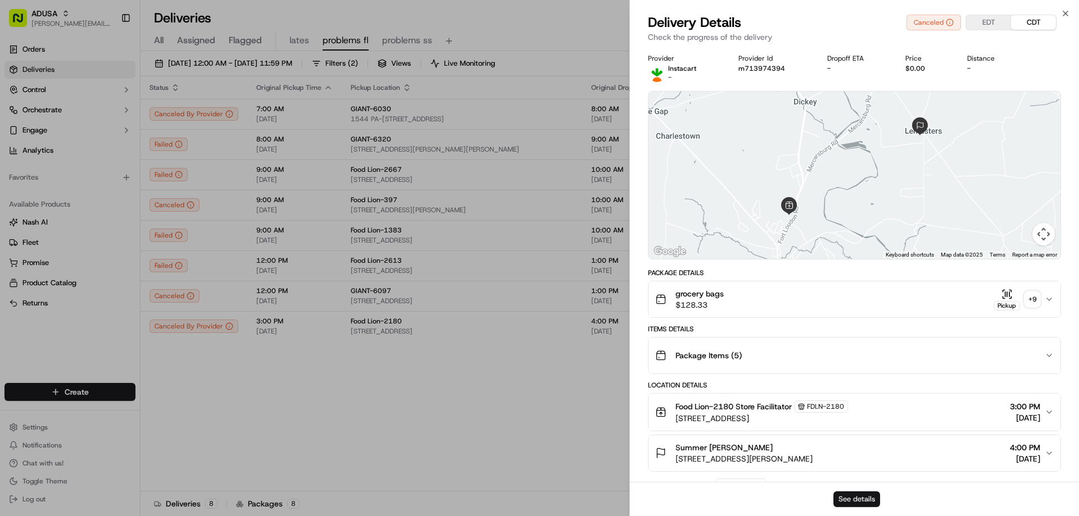
click at [862, 497] on button "See details" at bounding box center [856, 500] width 47 height 16
click at [1065, 12] on icon "button" at bounding box center [1065, 13] width 9 height 9
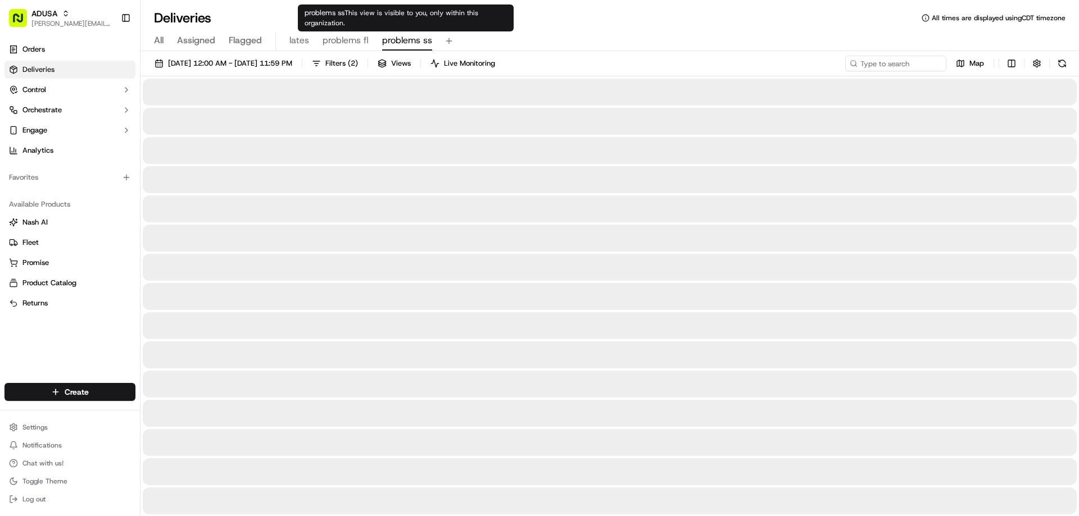
click at [411, 37] on span "problems ss" at bounding box center [407, 40] width 50 height 13
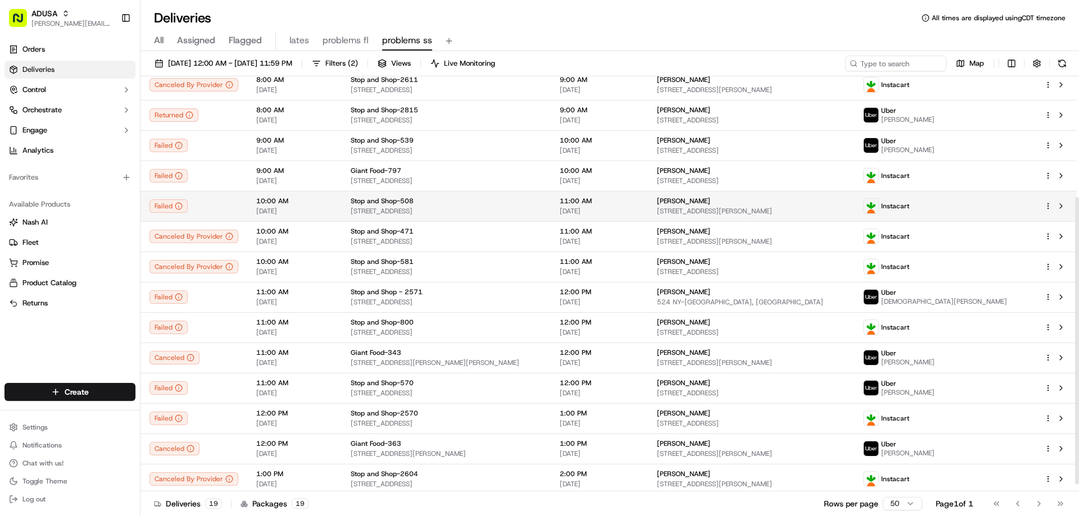
scroll to position [184, 0]
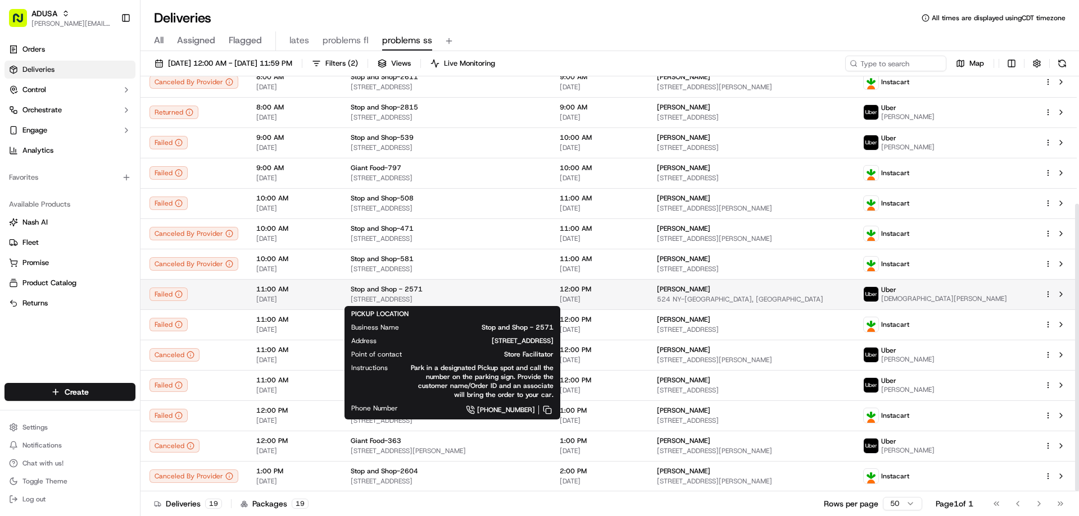
click at [542, 290] on div "Stop and Shop - 2571" at bounding box center [446, 289] width 191 height 9
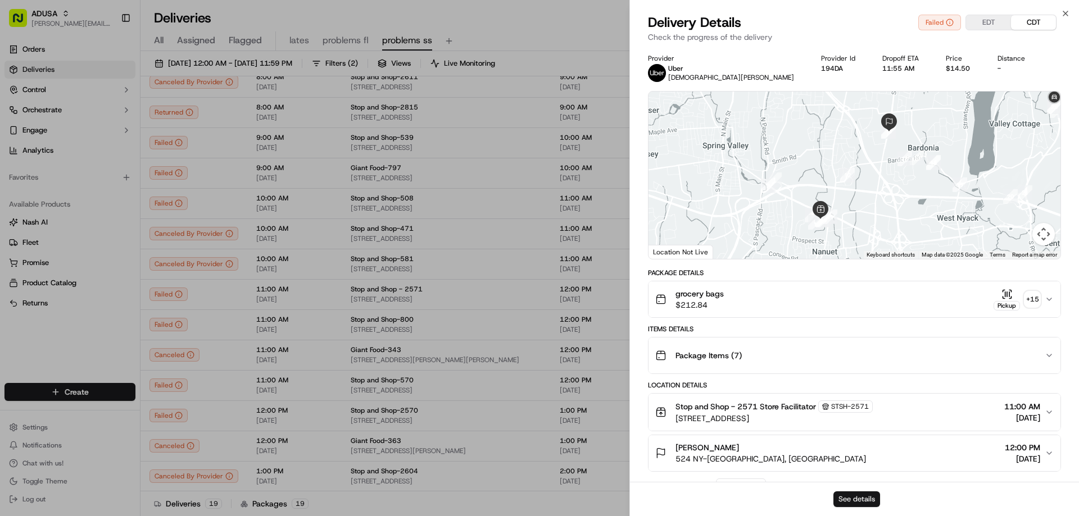
click at [858, 496] on button "See details" at bounding box center [856, 500] width 47 height 16
